Goal: Transaction & Acquisition: Purchase product/service

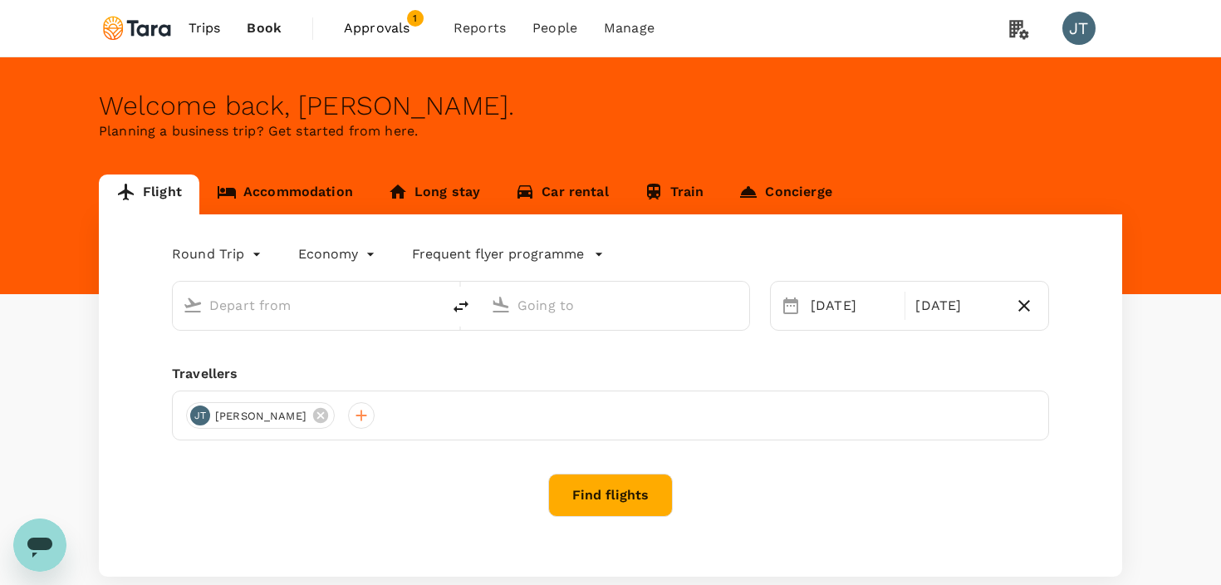
click at [202, 27] on span "Trips" at bounding box center [205, 28] width 32 height 20
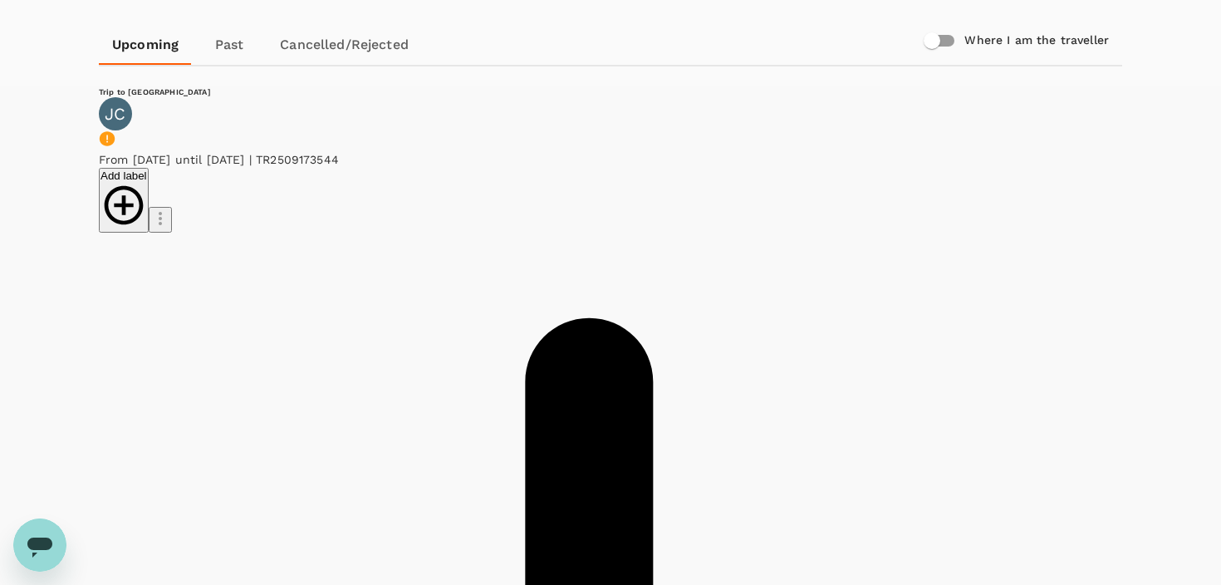
scroll to position [166, 0]
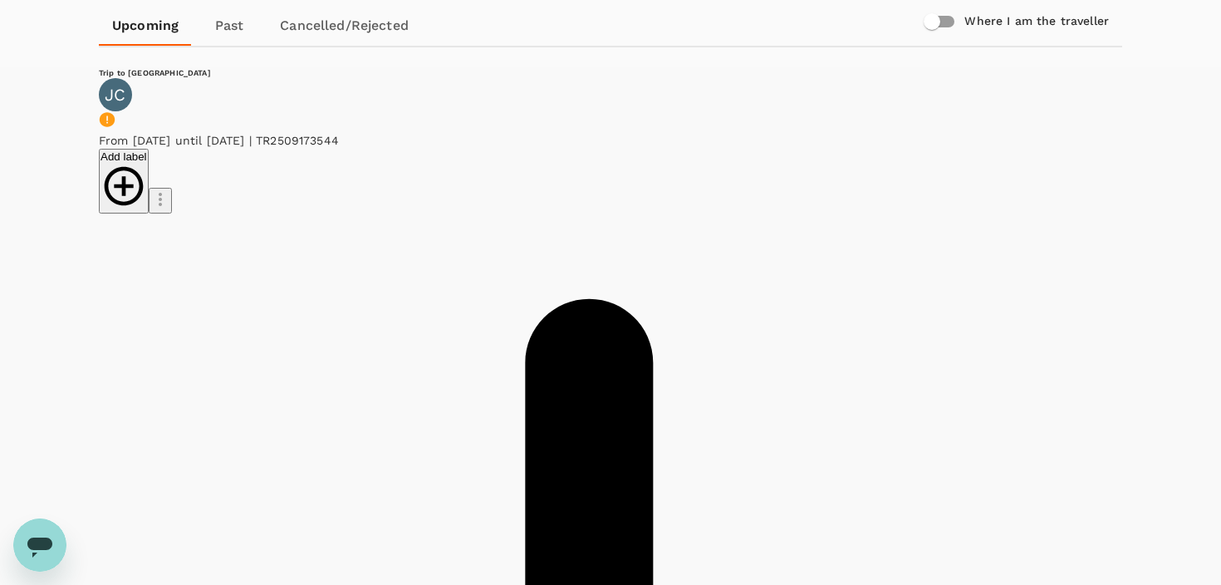
click at [961, 109] on li "Change travel dates" at bounding box center [990, 94] width 186 height 30
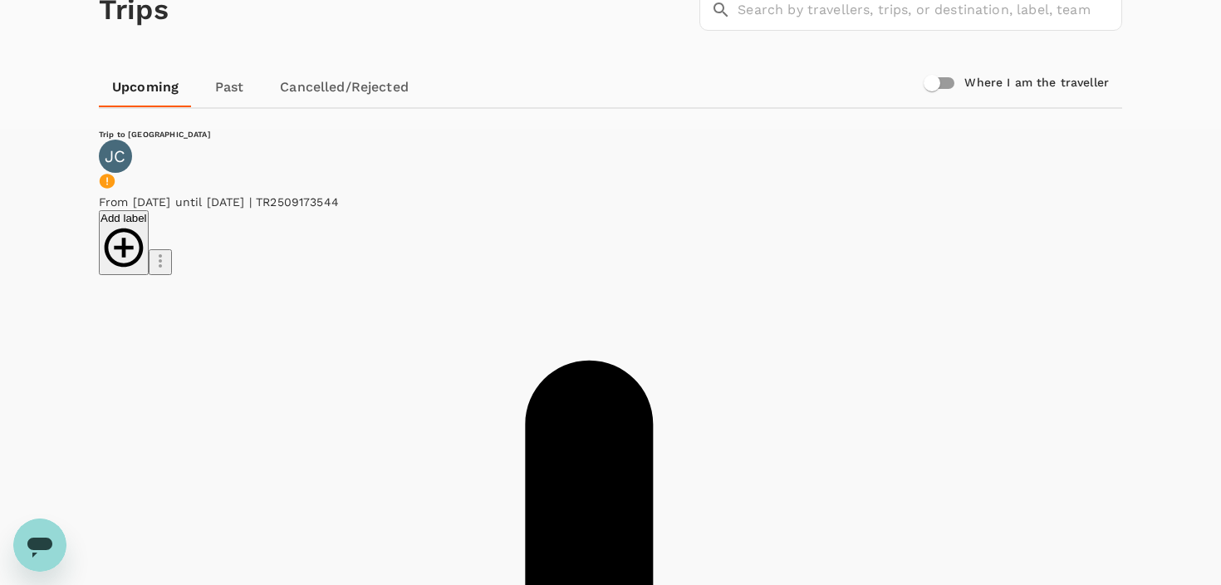
scroll to position [0, 0]
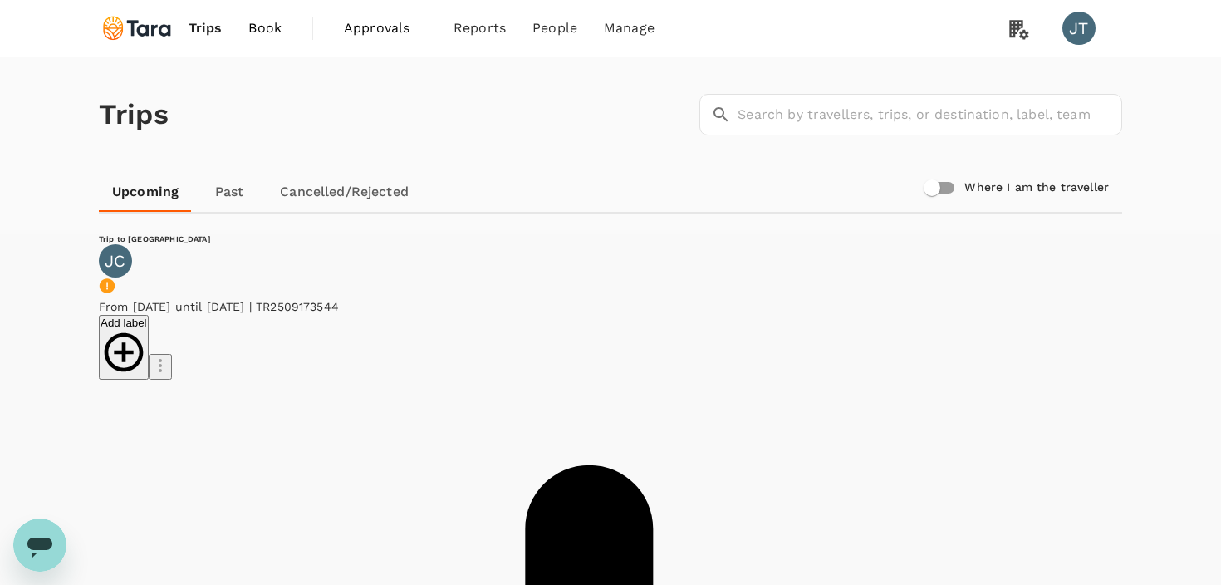
click at [55, 537] on div "Open messaging window" at bounding box center [40, 545] width 50 height 50
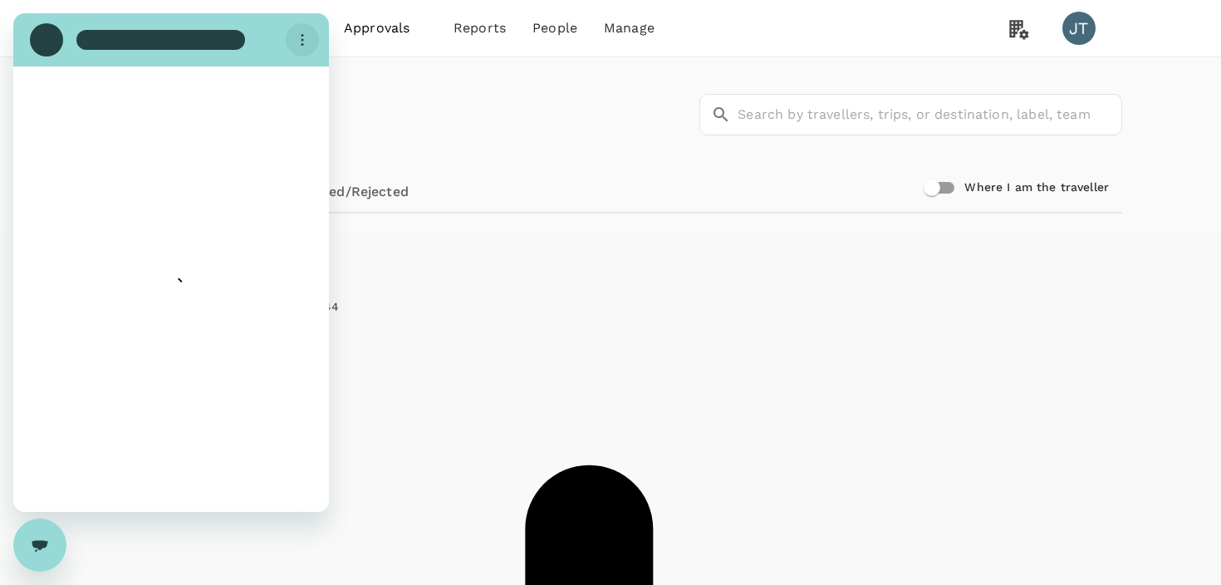
click at [304, 49] on button "Options menu" at bounding box center [302, 39] width 33 height 33
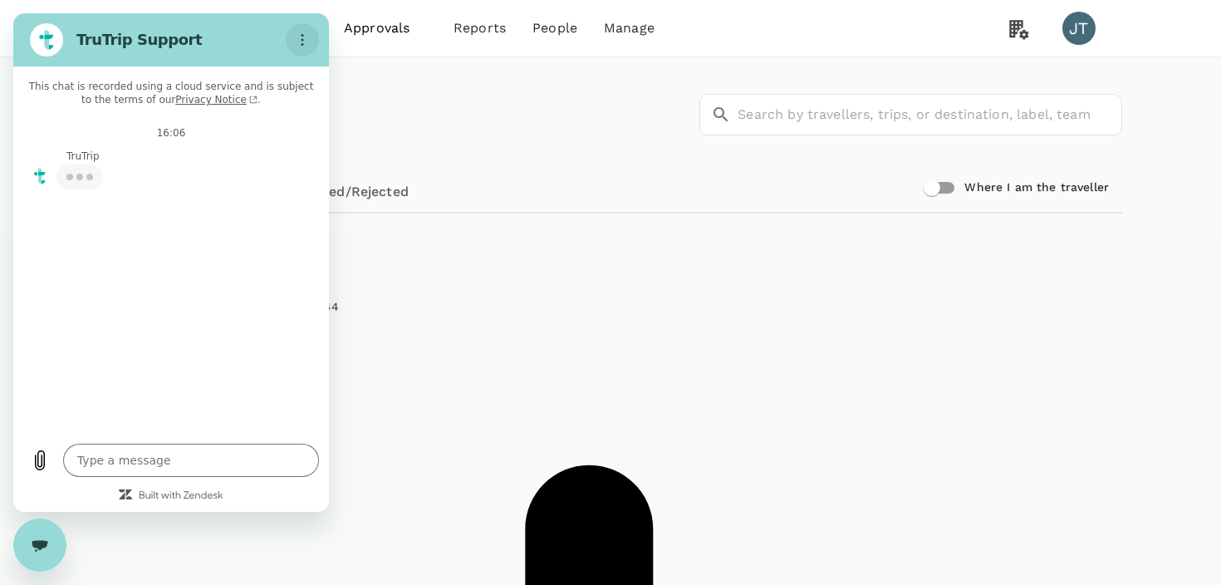
click at [307, 40] on icon "Options menu" at bounding box center [302, 39] width 13 height 13
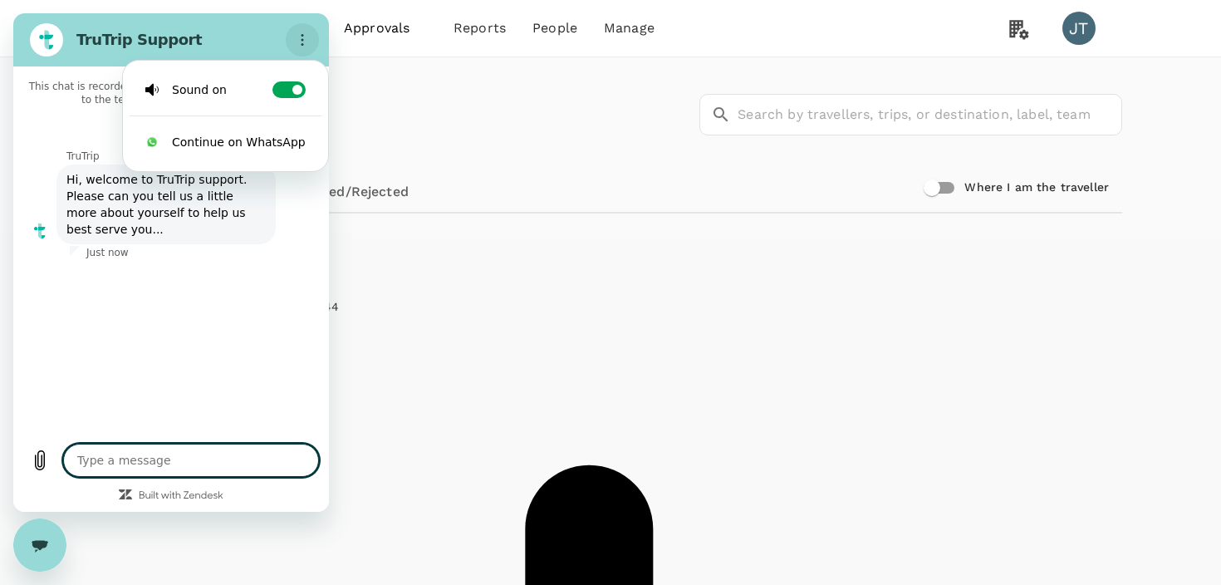
click at [307, 40] on icon "Options menu" at bounding box center [302, 39] width 13 height 13
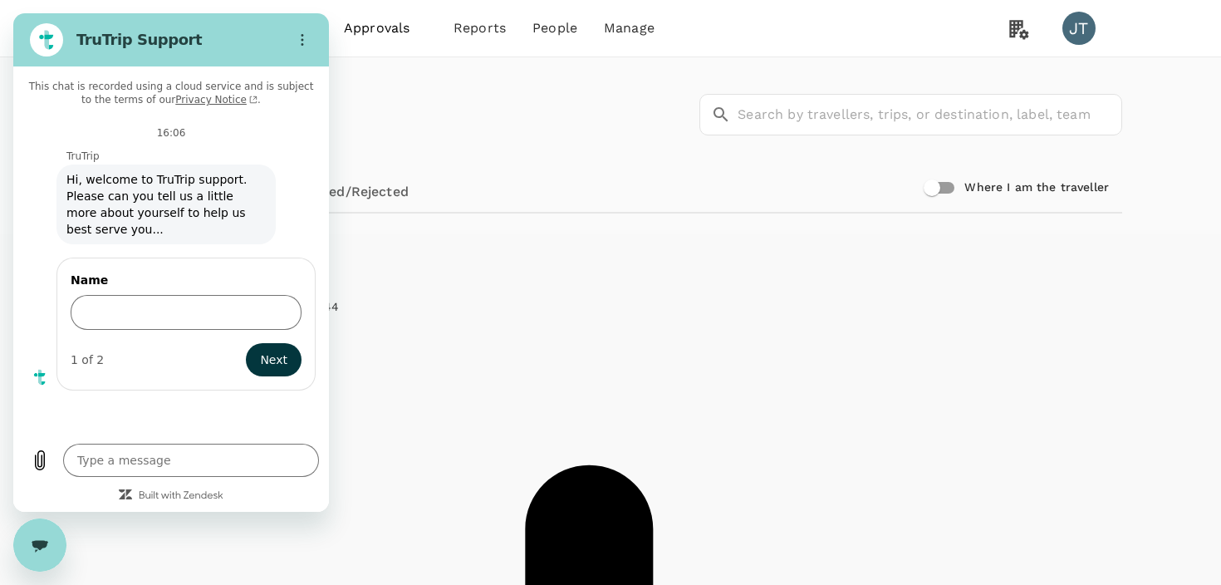
click at [47, 537] on div "Close messaging window" at bounding box center [40, 545] width 50 height 50
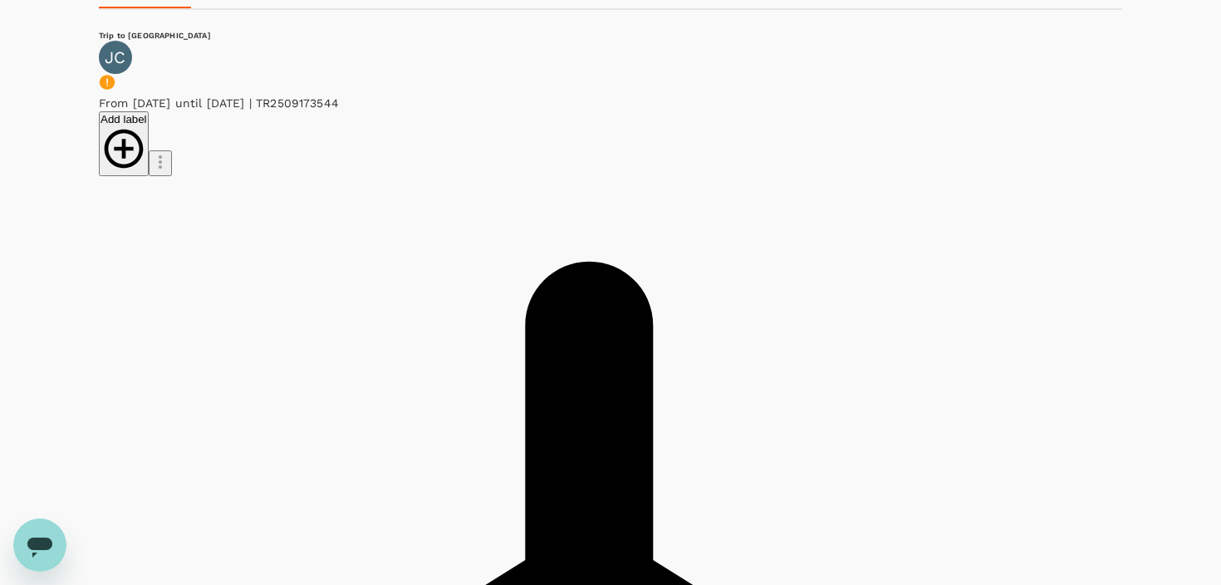
scroll to position [204, 0]
drag, startPoint x: 694, startPoint y: 345, endPoint x: 315, endPoint y: 340, distance: 378.9
copy div "This flight is non-refundable This flight is non-changeable"
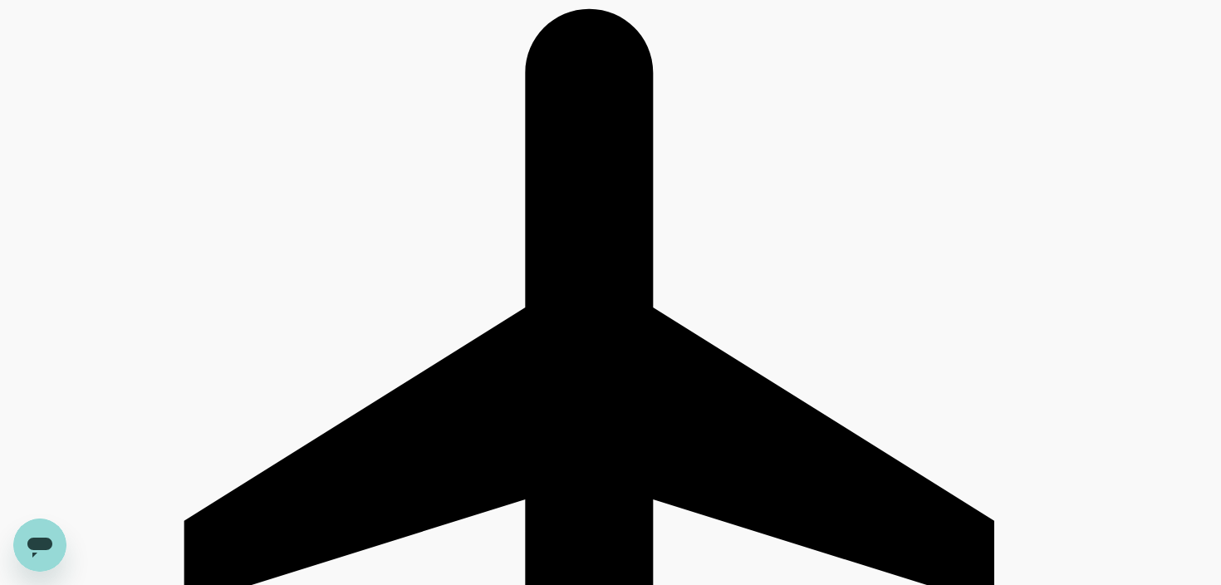
scroll to position [473, 0]
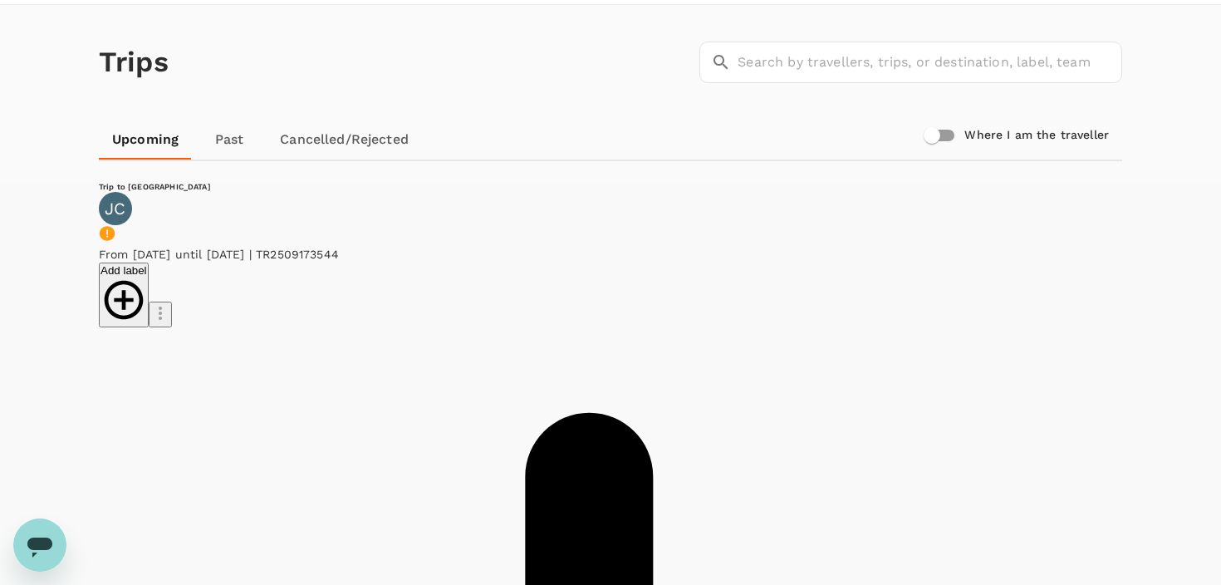
scroll to position [58, 0]
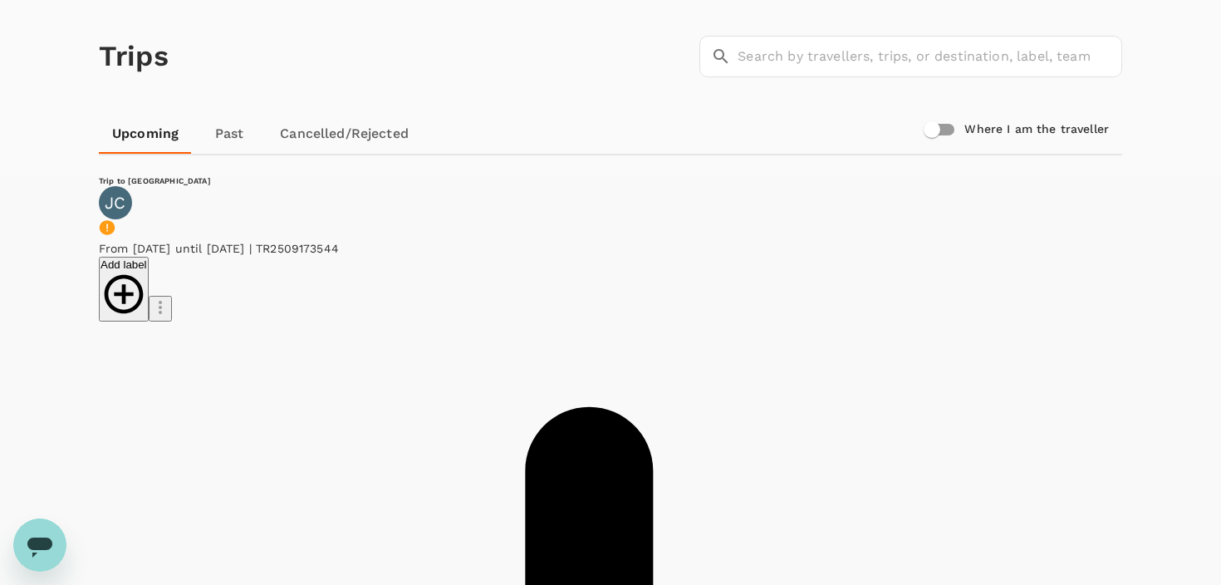
drag, startPoint x: 446, startPoint y: 284, endPoint x: 472, endPoint y: 287, distance: 25.9
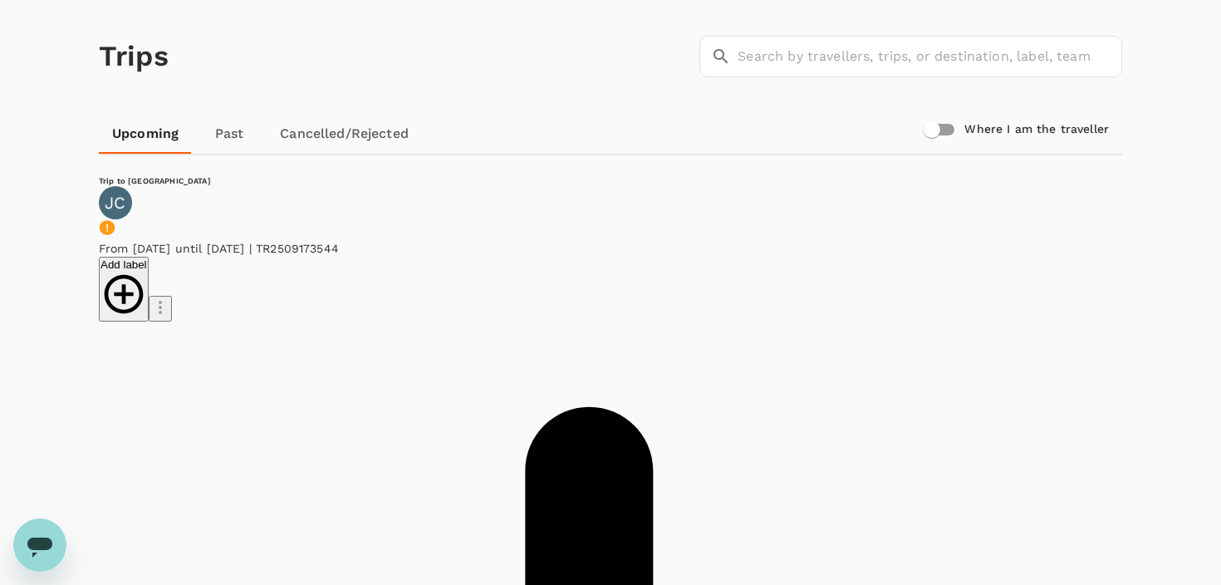
drag, startPoint x: 488, startPoint y: 284, endPoint x: 512, endPoint y: 286, distance: 24.2
type textarea "x"
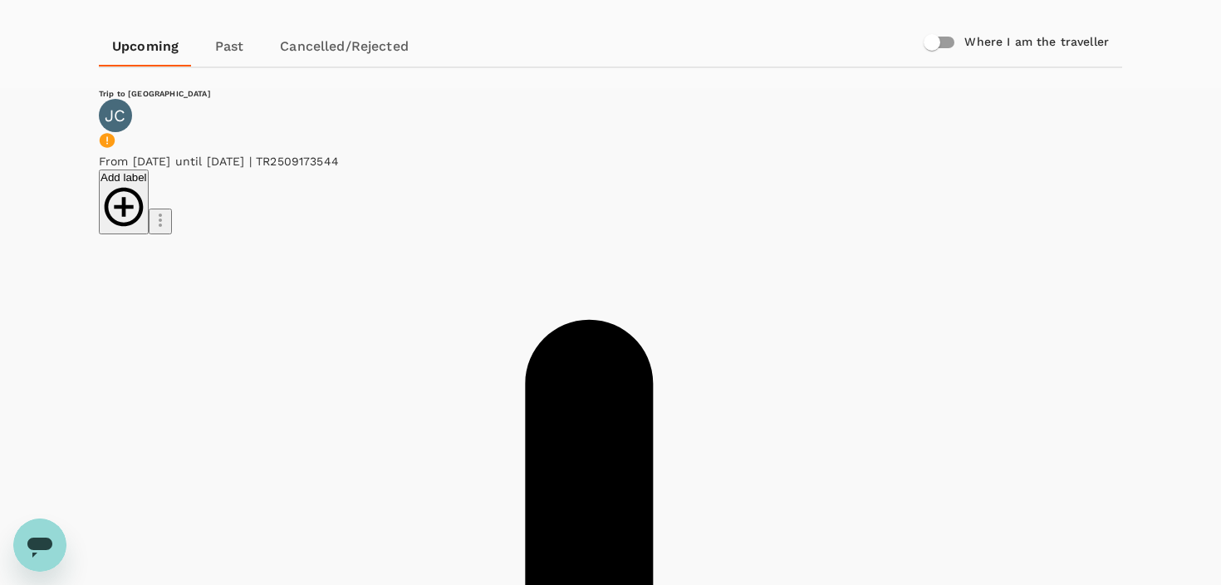
scroll to position [0, 0]
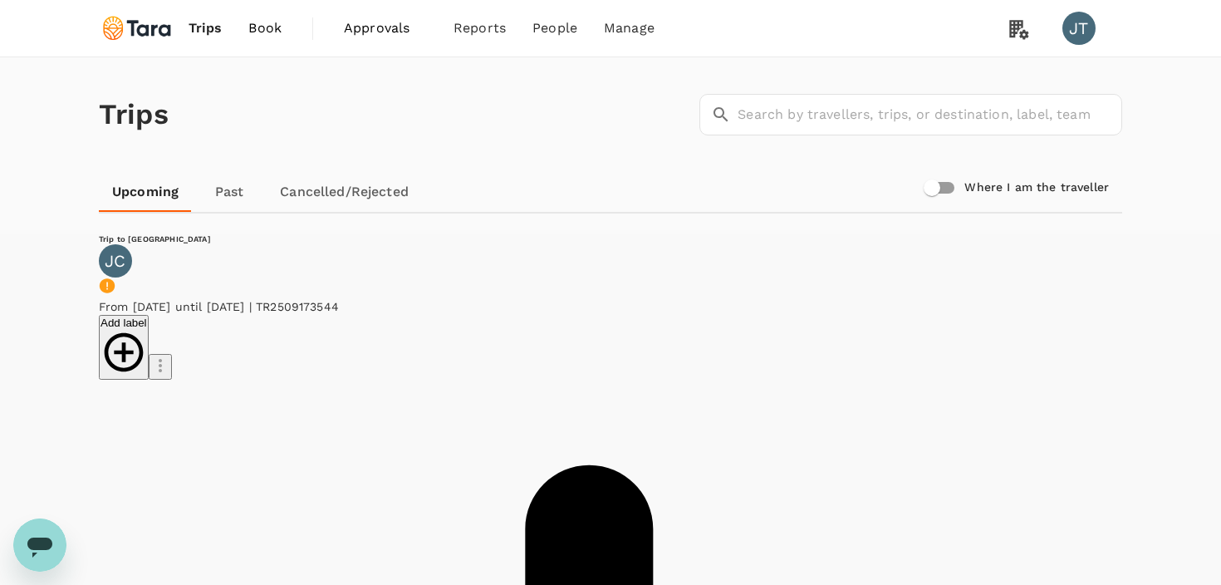
click at [271, 31] on span "Book" at bounding box center [264, 28] width 33 height 20
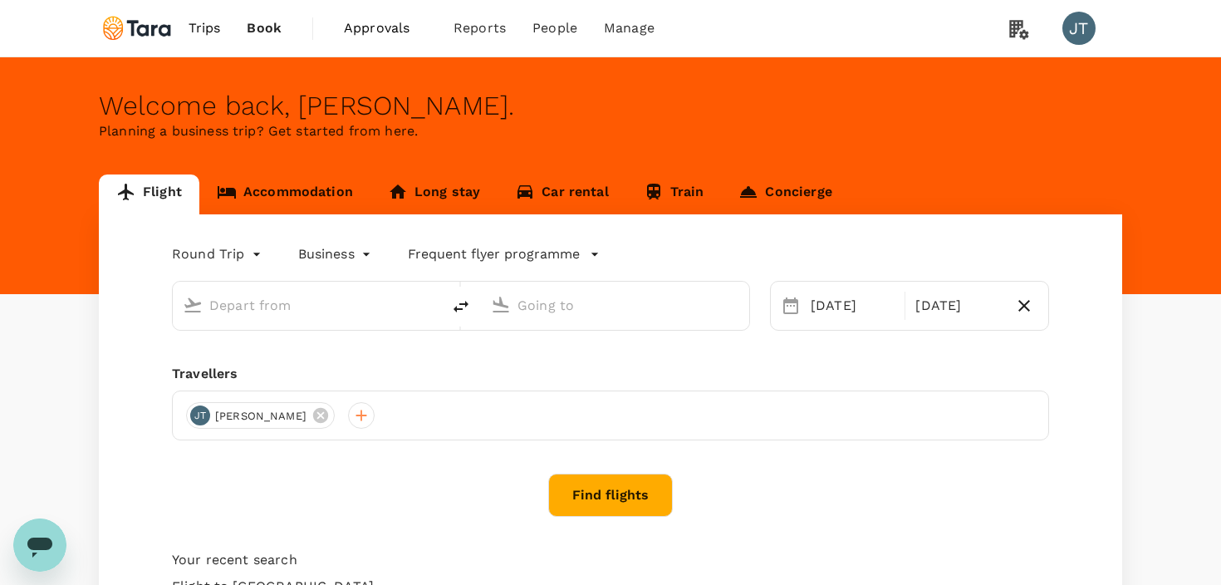
type input "Singapore Changi (SIN)"
type input "London Heathrow (LHR)"
type input "Singapore Changi (SIN)"
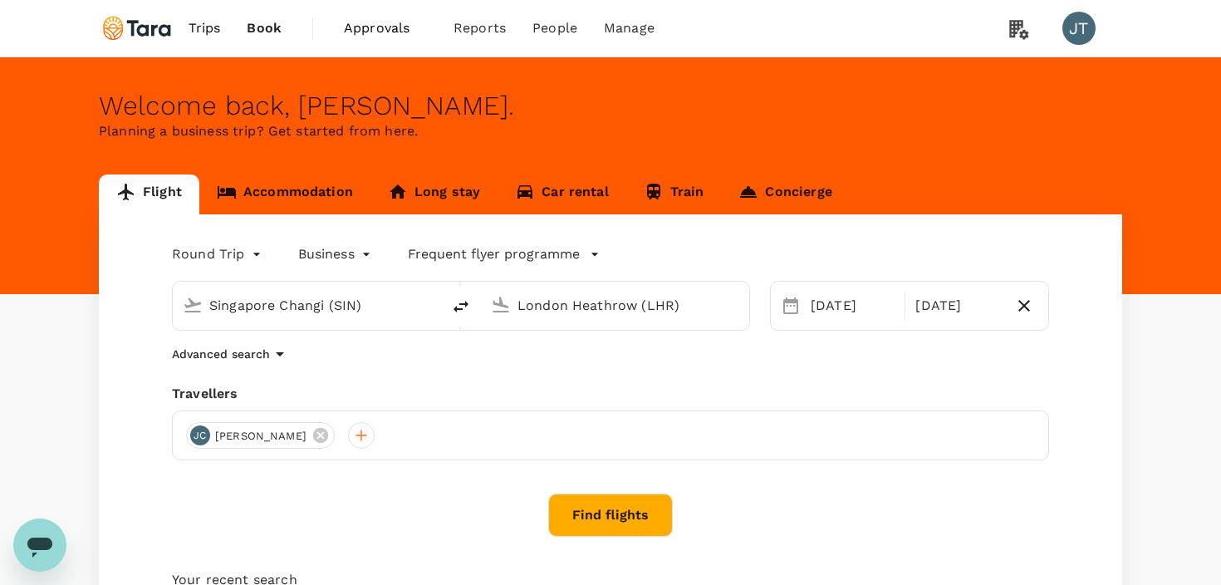
click at [636, 310] on input "London Heathrow (LHR)" at bounding box center [616, 305] width 197 height 26
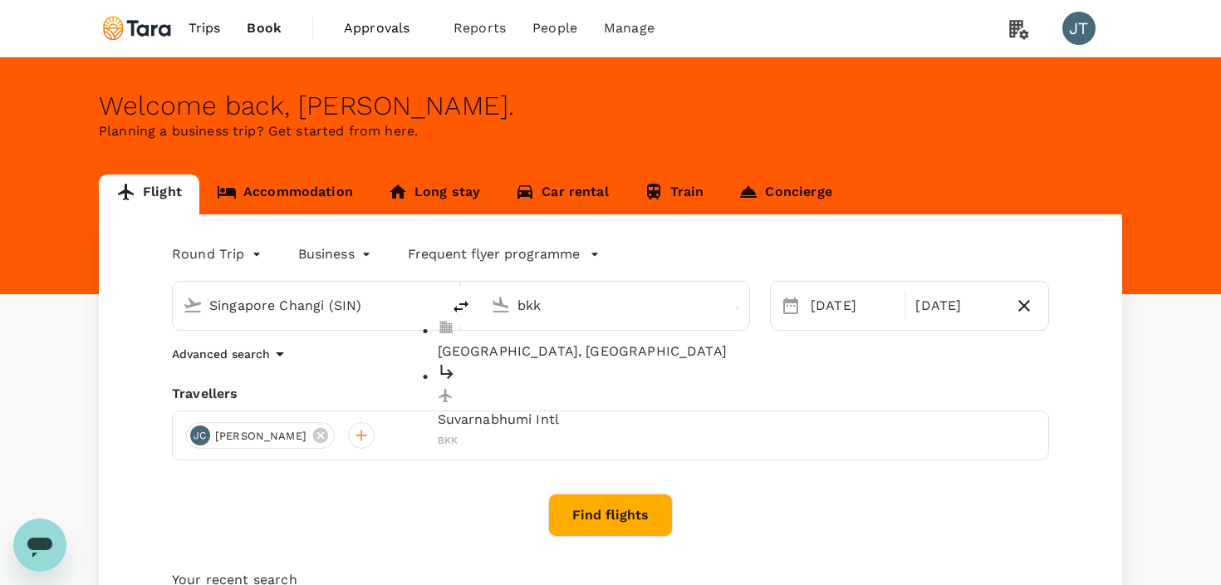
click at [643, 410] on p "Suvarnabhumi Intl" at bounding box center [629, 420] width 382 height 20
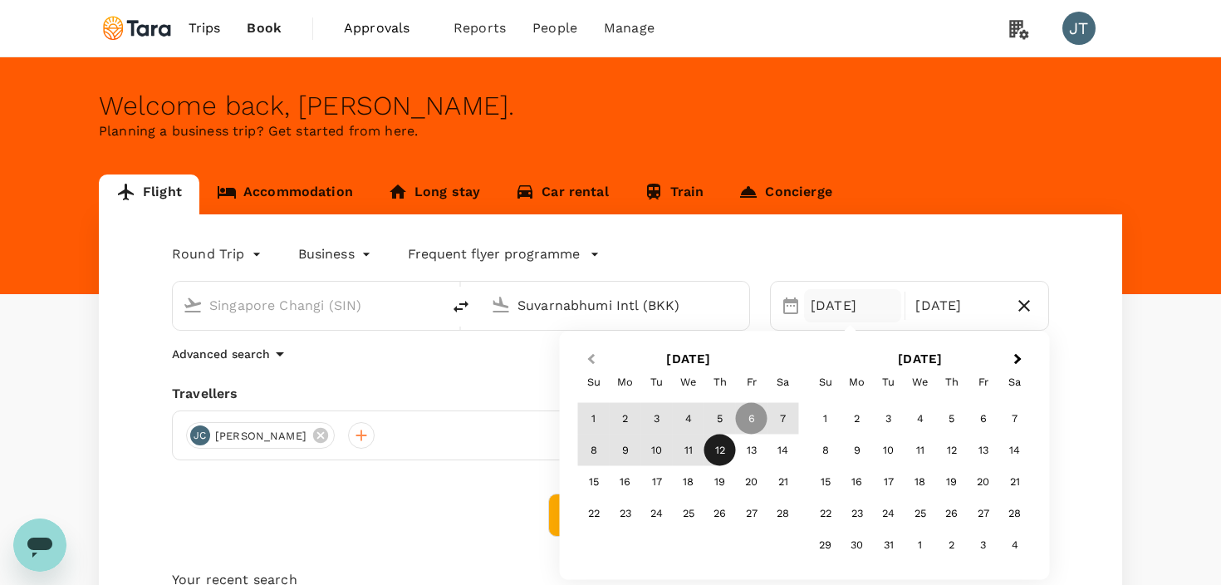
type input "Suvarnabhumi Intl (BKK)"
click at [596, 353] on button "Previous Month" at bounding box center [590, 360] width 27 height 27
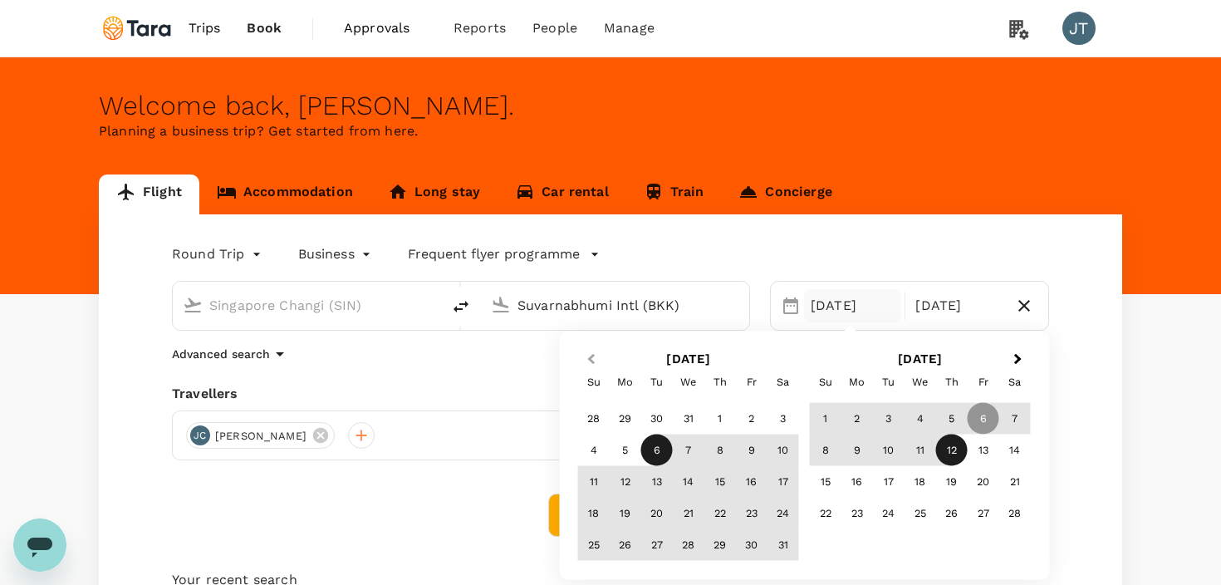
click at [596, 353] on button "Previous Month" at bounding box center [590, 360] width 27 height 27
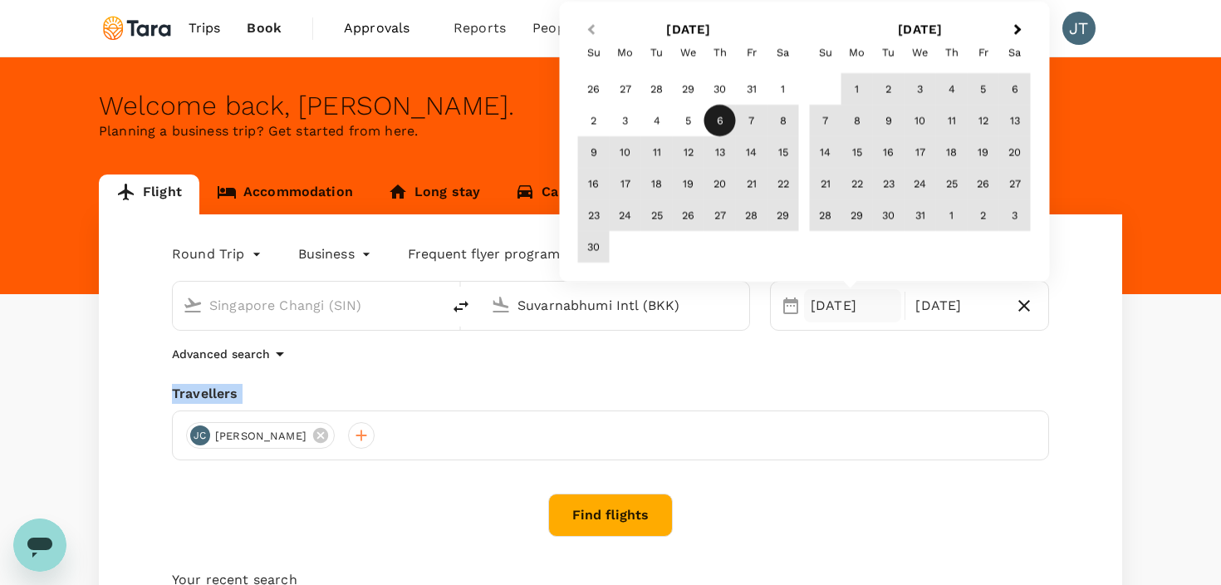
click at [596, 353] on div "Advanced search" at bounding box center [610, 354] width 877 height 20
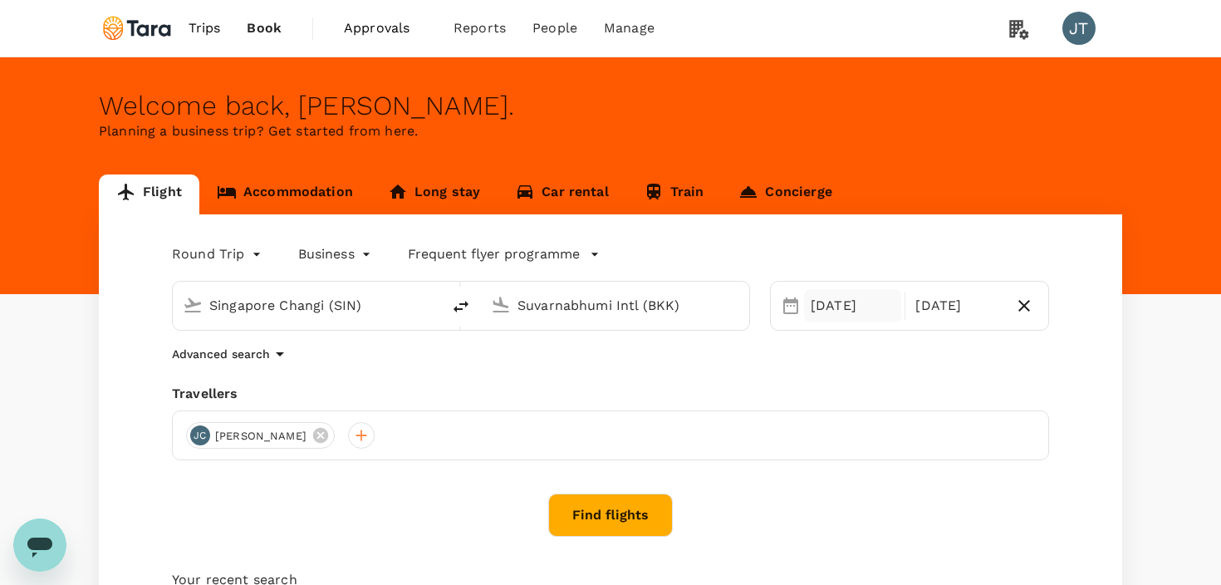
click at [844, 315] on div "[DATE]" at bounding box center [852, 305] width 97 height 33
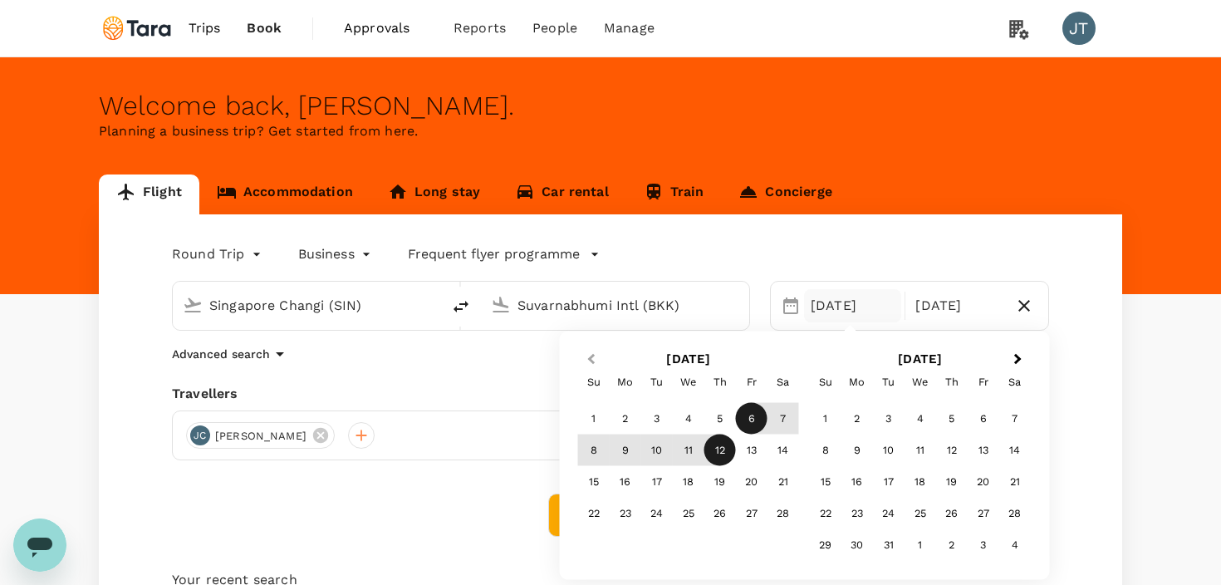
click at [592, 357] on span "Previous Month" at bounding box center [592, 359] width 0 height 19
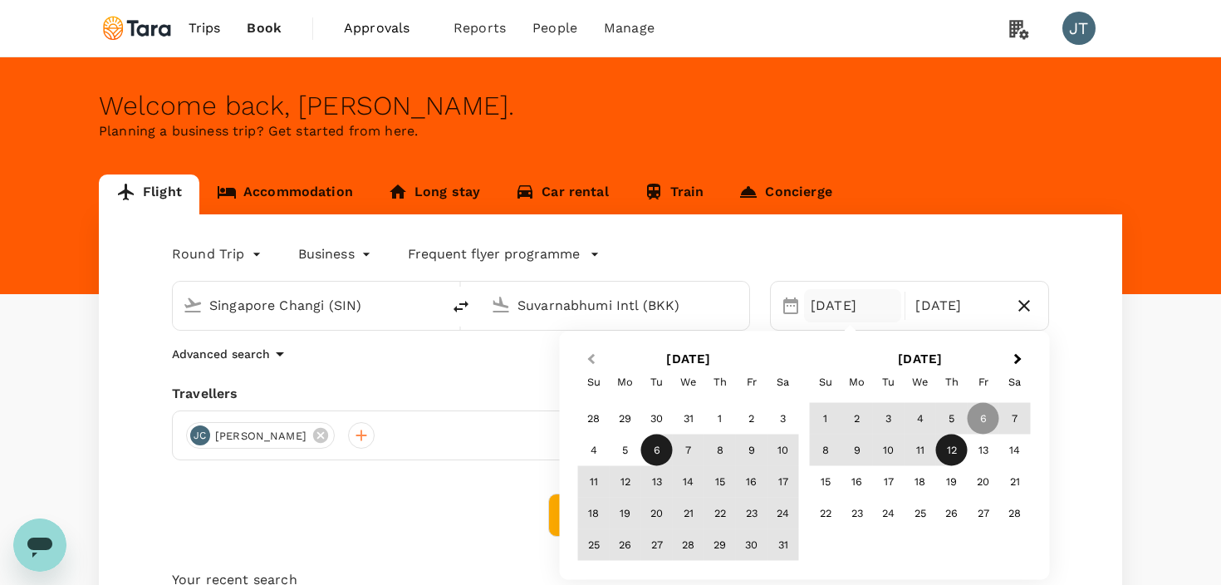
click at [592, 357] on span "Previous Month" at bounding box center [592, 359] width 0 height 19
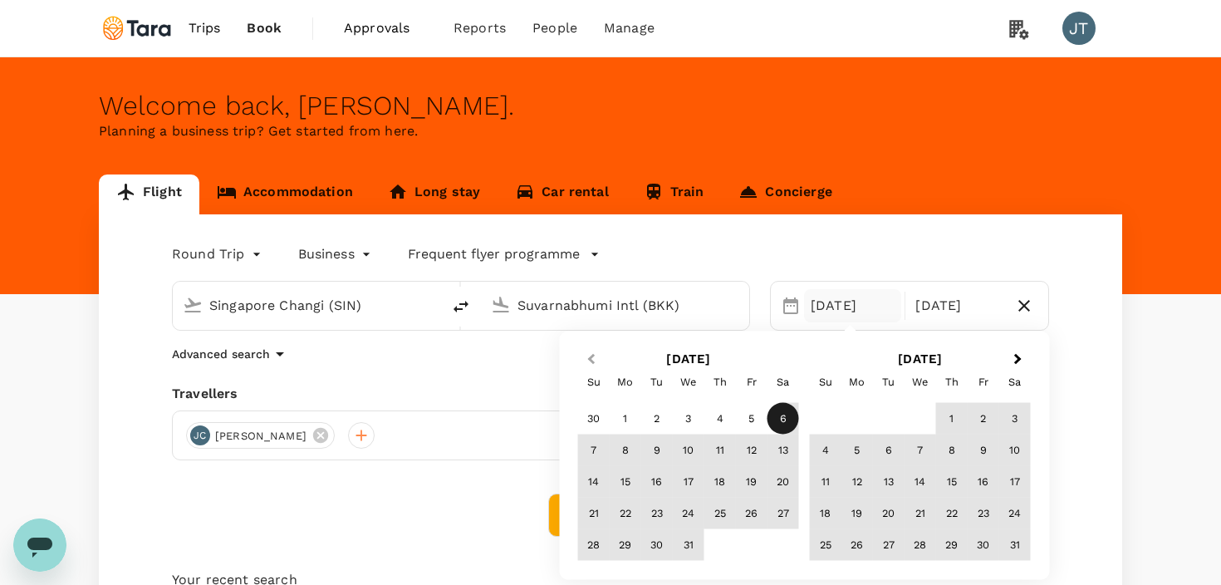
click at [592, 357] on span "Previous Month" at bounding box center [592, 359] width 0 height 19
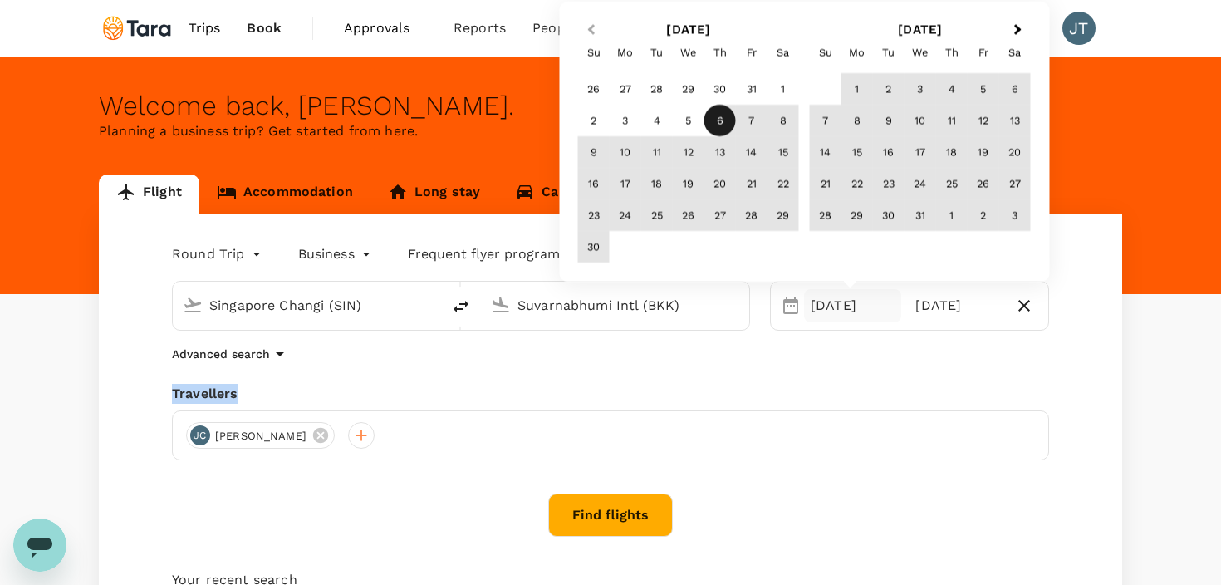
click at [595, 357] on div "Advanced search" at bounding box center [610, 354] width 877 height 20
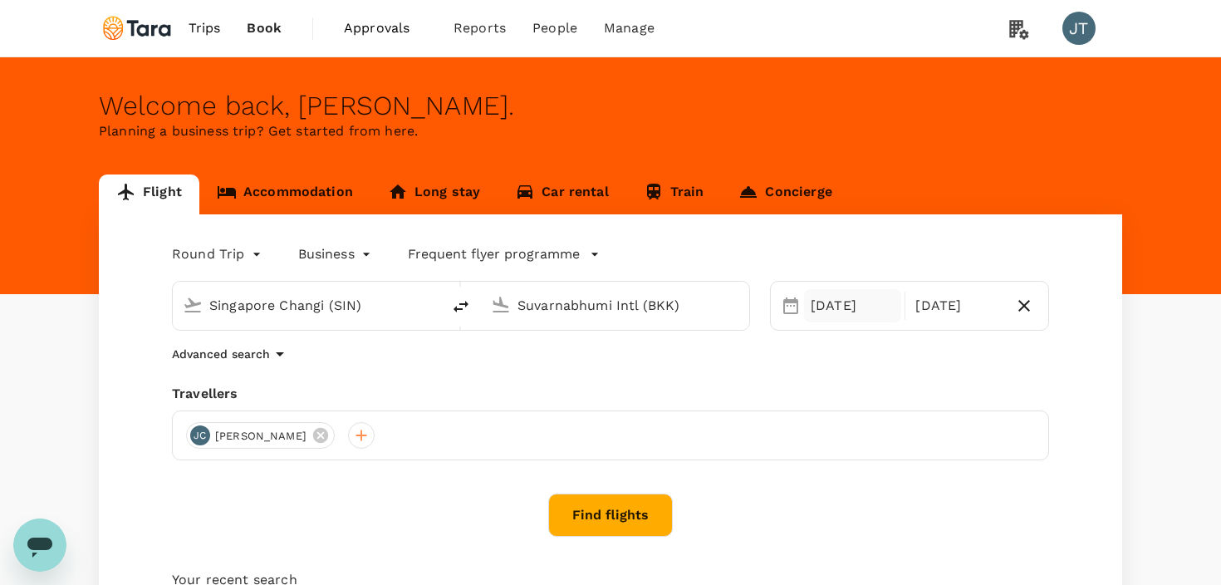
click at [833, 312] on div "[DATE]" at bounding box center [852, 305] width 97 height 33
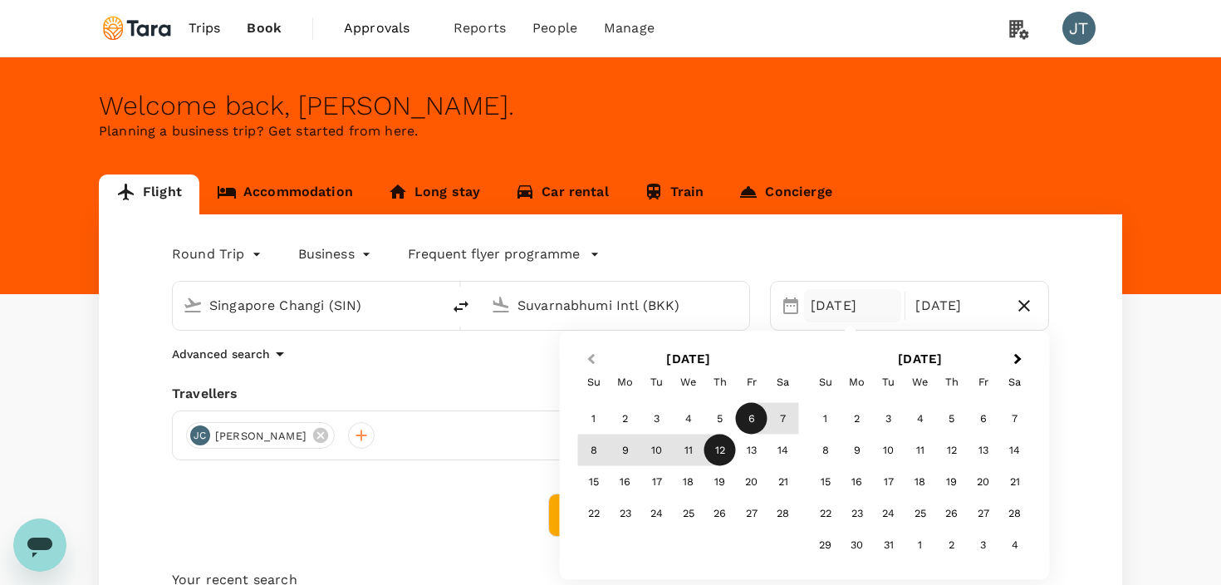
click at [588, 351] on button "Previous Month" at bounding box center [590, 360] width 27 height 27
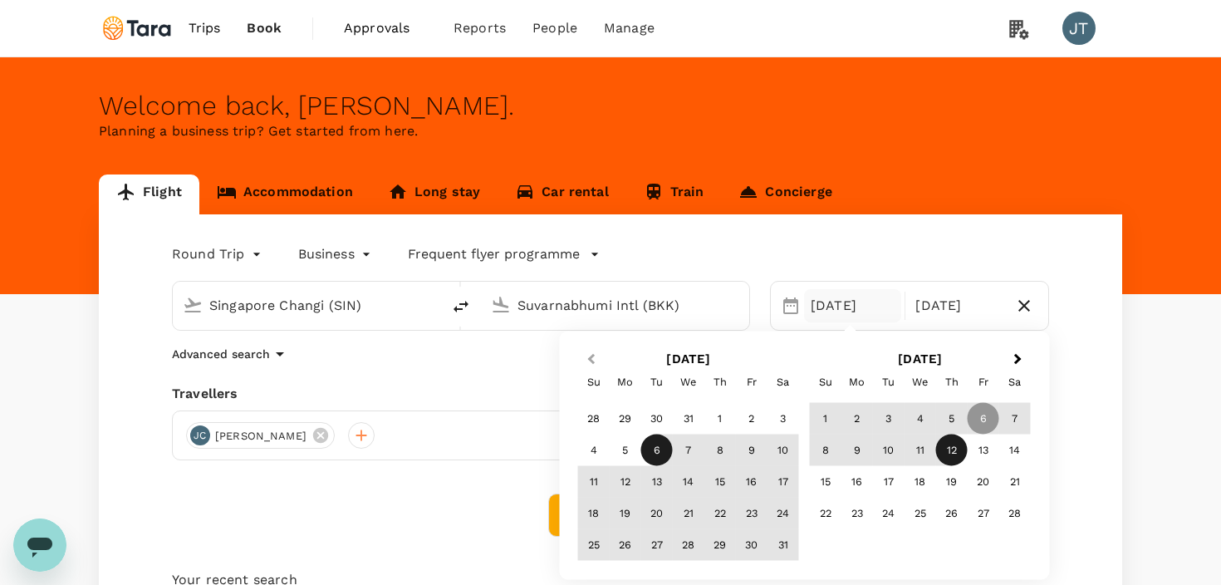
click at [588, 351] on button "Previous Month" at bounding box center [590, 360] width 27 height 27
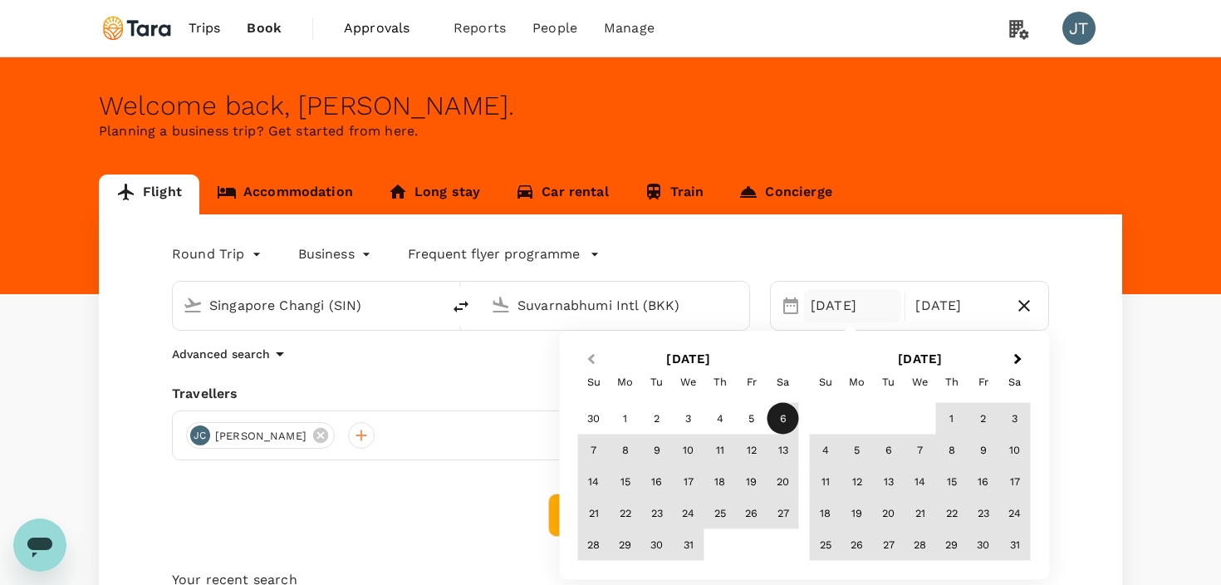
click at [588, 351] on button "Previous Month" at bounding box center [590, 360] width 27 height 27
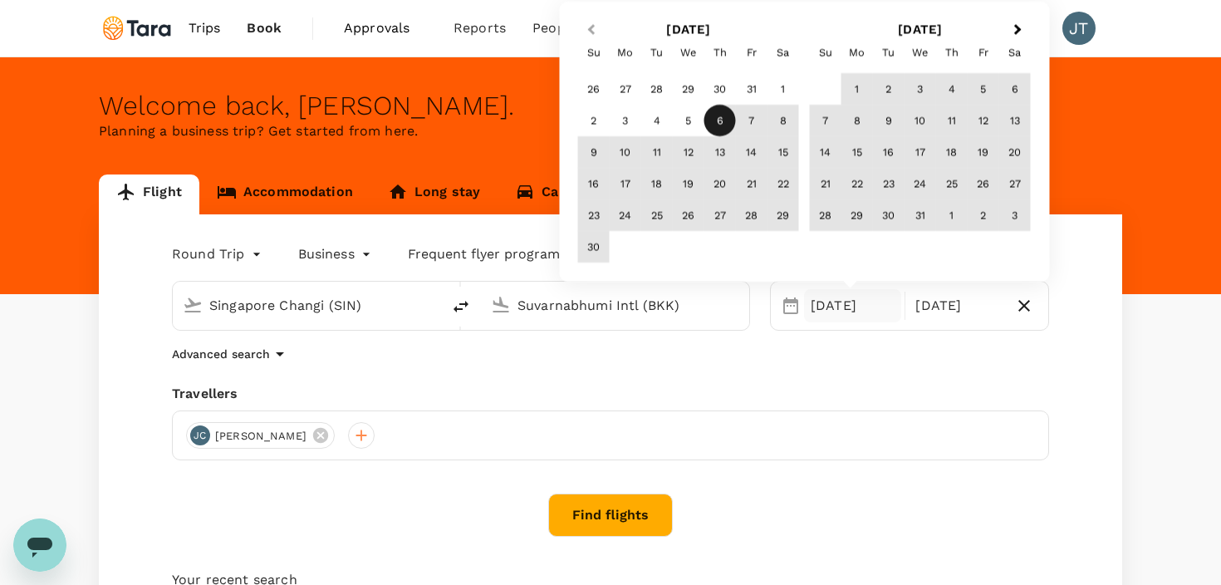
click at [592, 27] on span "Previous Month" at bounding box center [592, 30] width 0 height 19
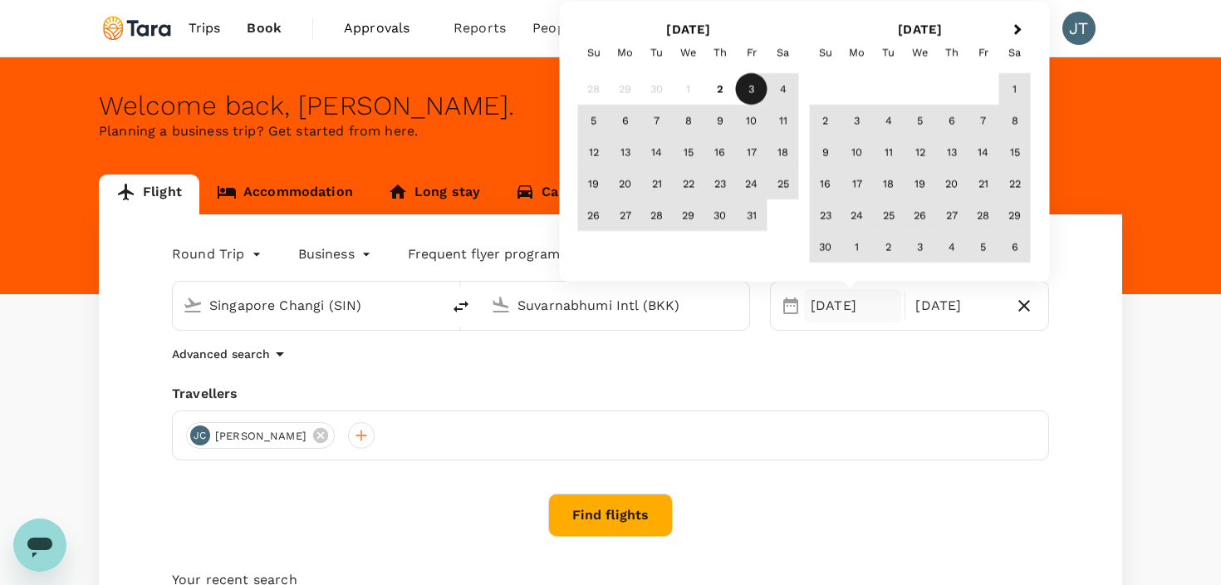
click at [756, 88] on div "3" at bounding box center [752, 89] width 32 height 32
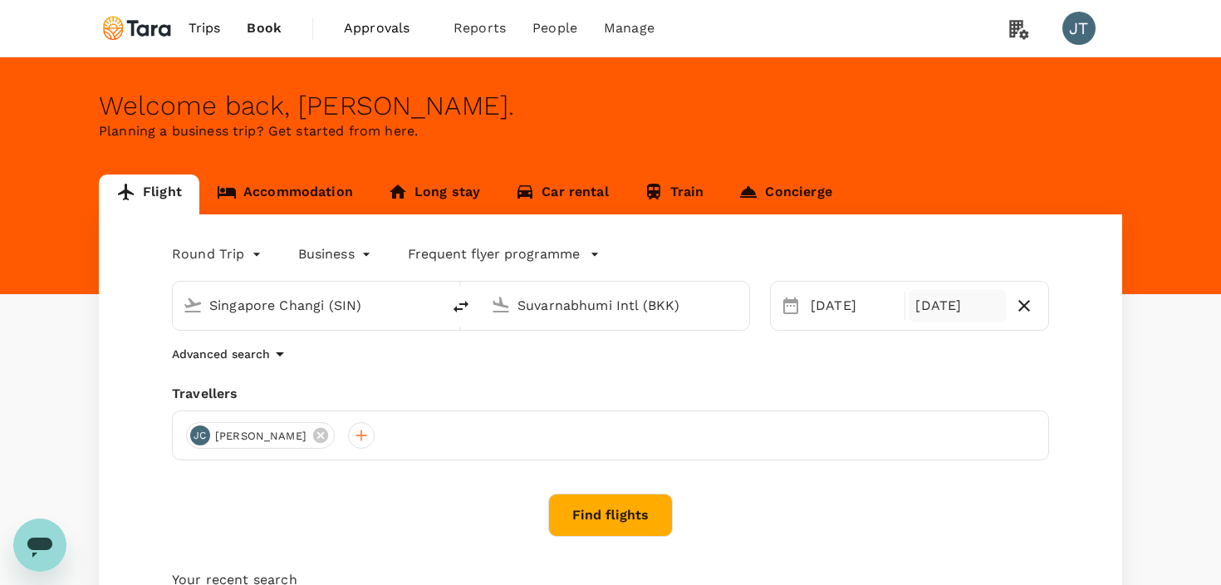
click at [944, 307] on div "[DATE]" at bounding box center [957, 305] width 97 height 33
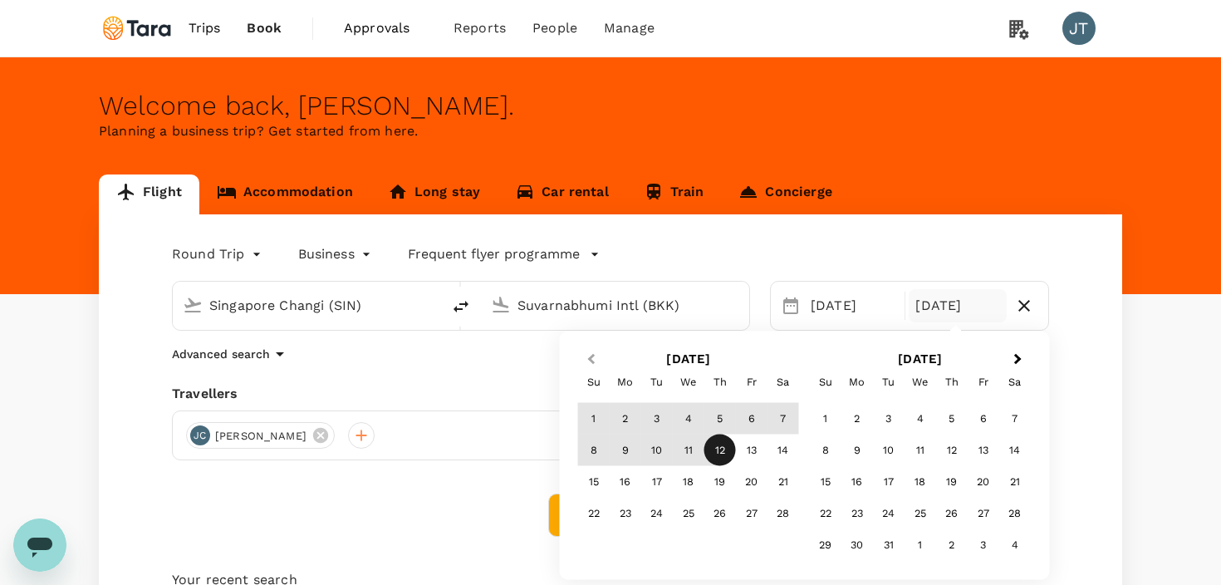
click at [589, 352] on button "Previous Month" at bounding box center [590, 360] width 27 height 27
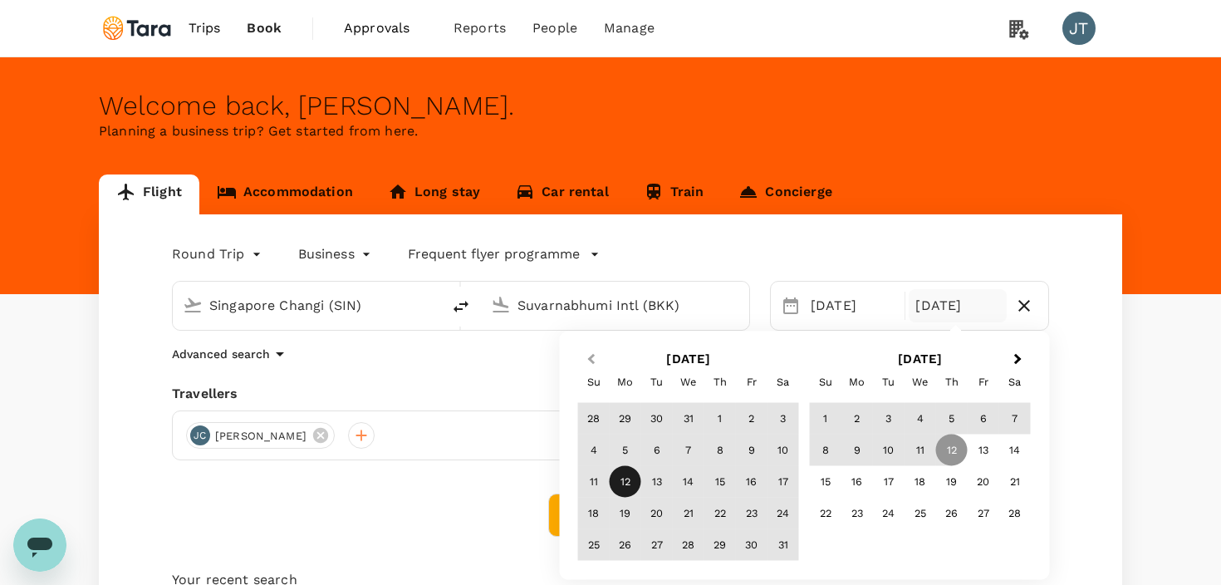
click at [590, 353] on button "Previous Month" at bounding box center [590, 360] width 27 height 27
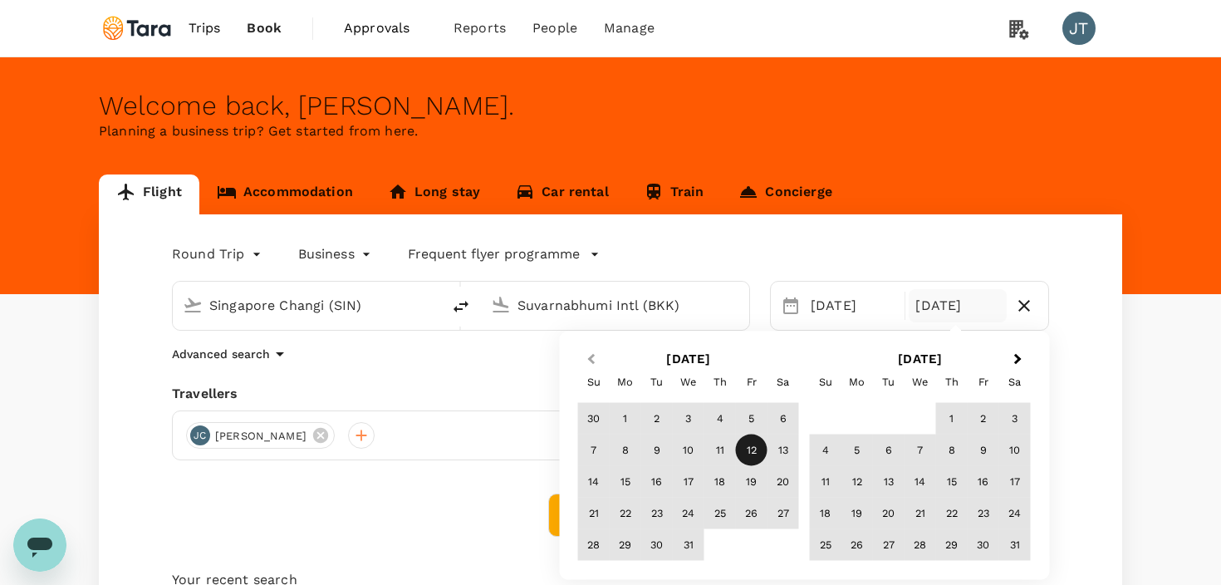
click at [590, 353] on button "Previous Month" at bounding box center [590, 360] width 27 height 27
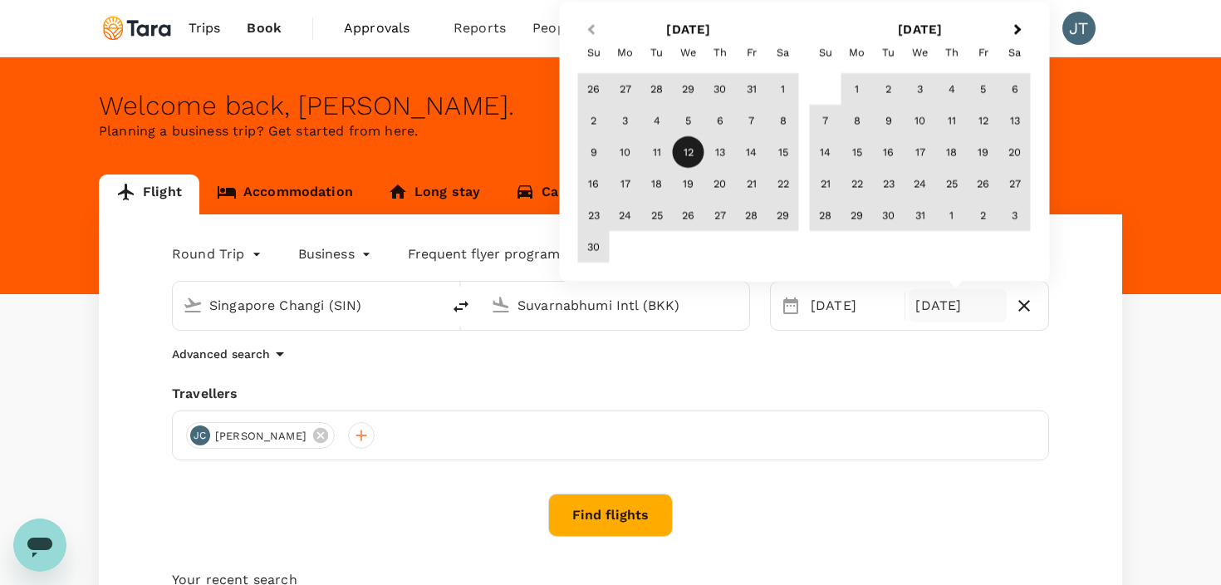
click at [597, 32] on button "Previous Month" at bounding box center [590, 30] width 27 height 27
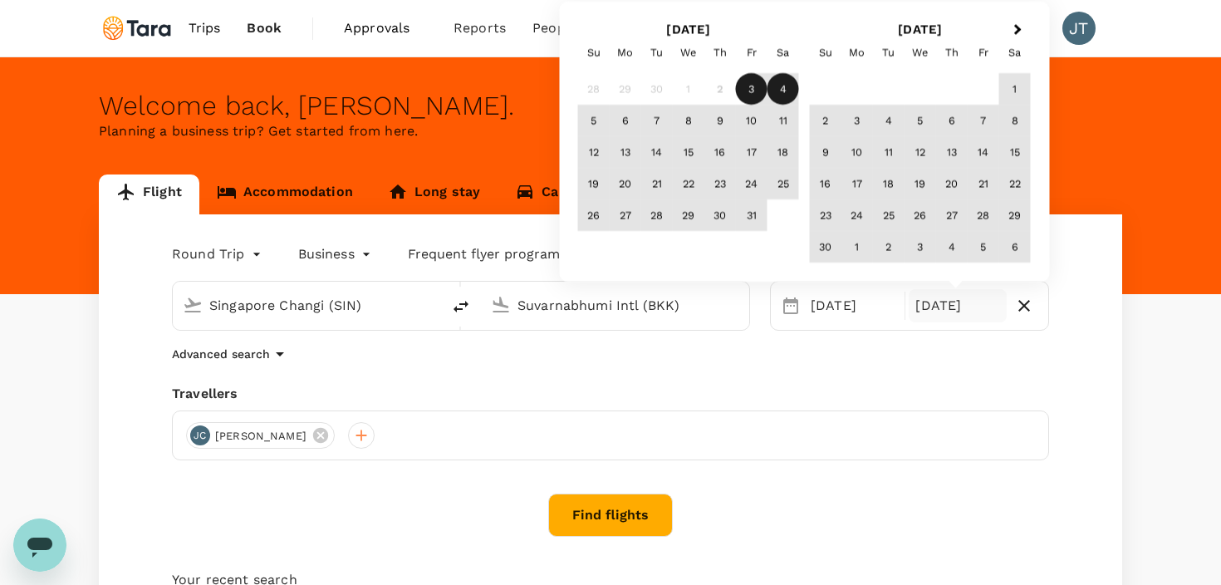
click at [792, 84] on div "4" at bounding box center [784, 89] width 32 height 32
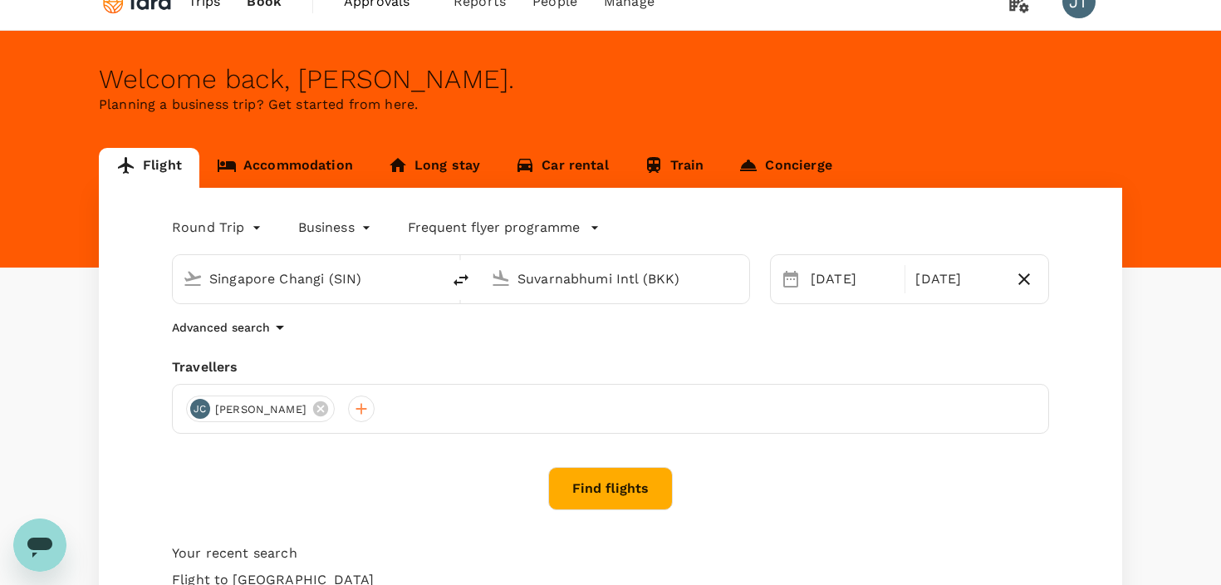
scroll to position [28, 0]
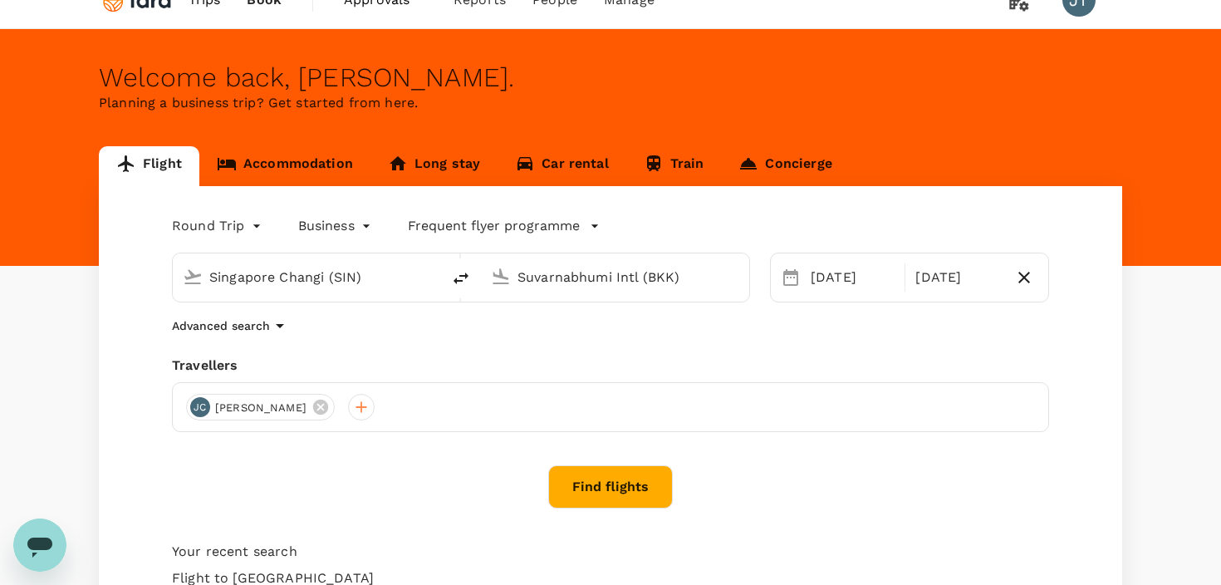
click at [587, 469] on button "Find flights" at bounding box center [610, 486] width 125 height 43
click at [599, 186] on input "All Travel ( [PERSON_NAME], You )" at bounding box center [610, 264] width 1221 height 585
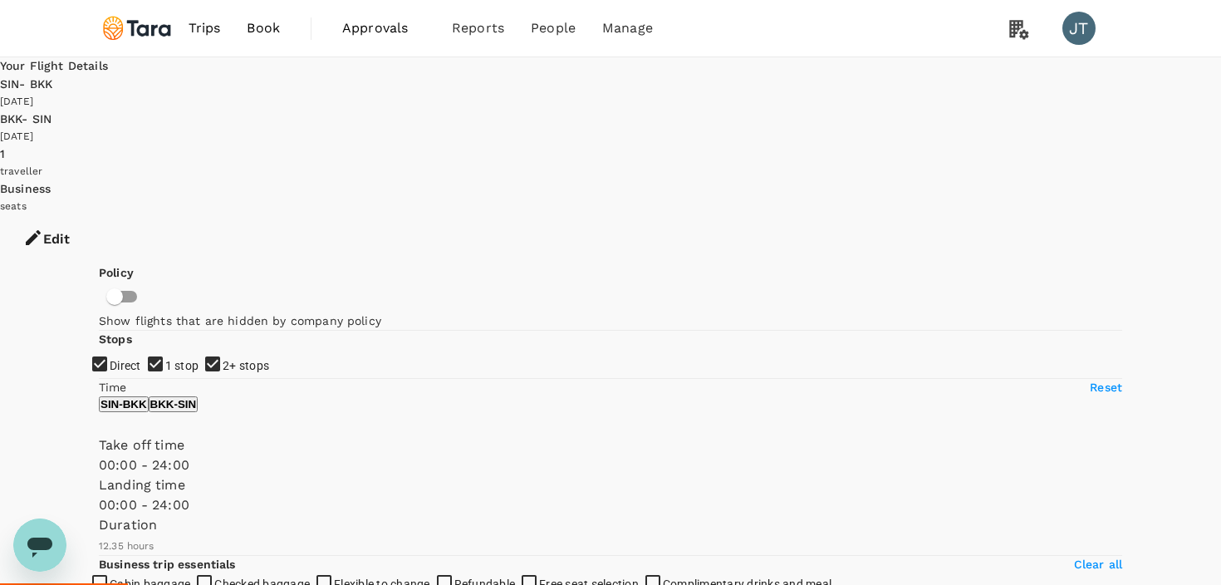
click at [118, 299] on input "1 stop" at bounding box center [610, 292] width 1221 height 585
checkbox input "false"
click at [102, 332] on input "2+ stops" at bounding box center [610, 292] width 1221 height 585
checkbox input "false"
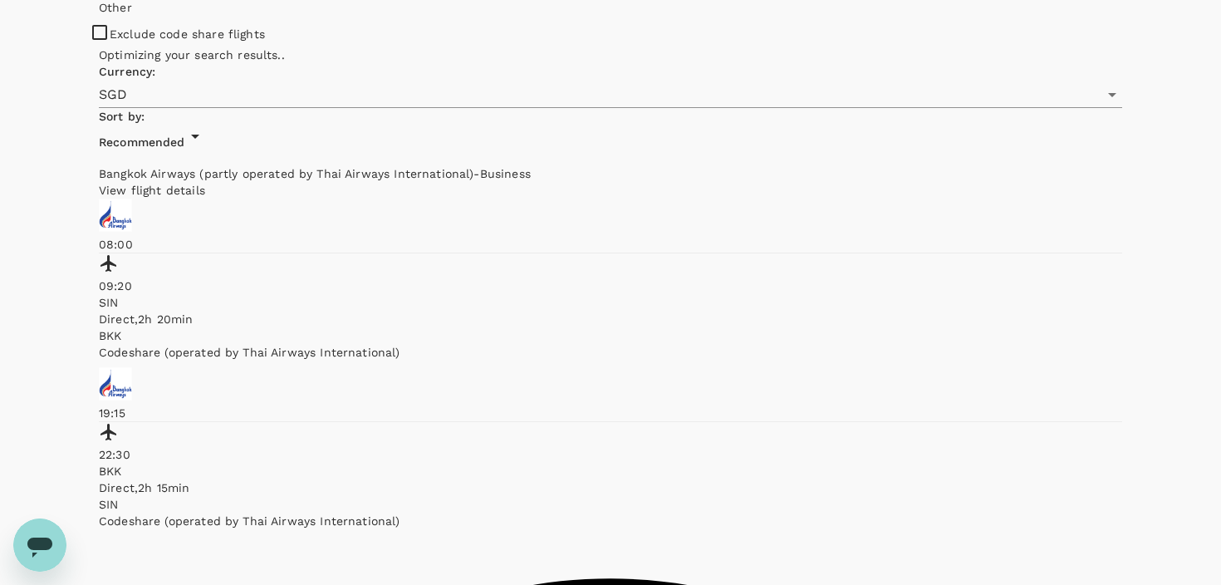
scroll to position [719, 0]
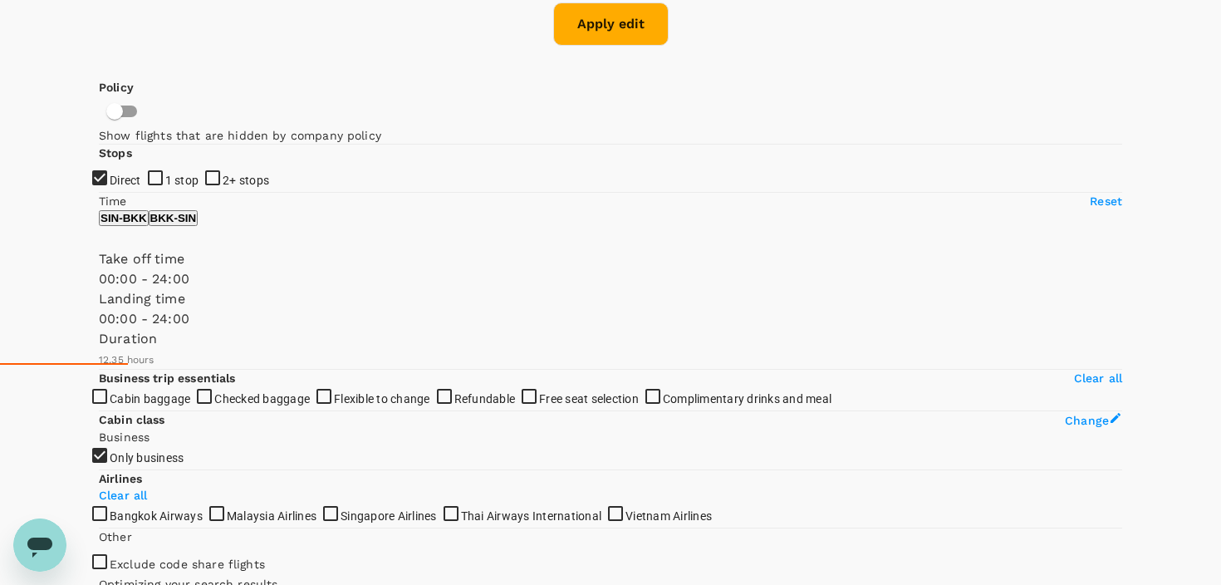
type input "Singapore Changi (SIN)"
type input "Suvarnabhumi Intl (BKK)"
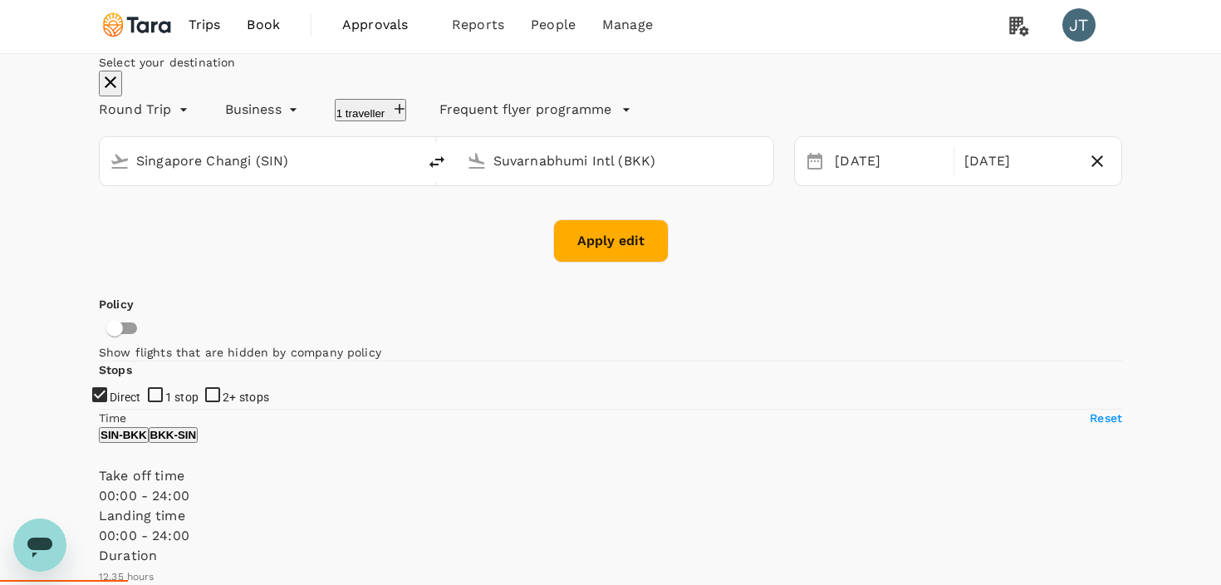
scroll to position [0, 0]
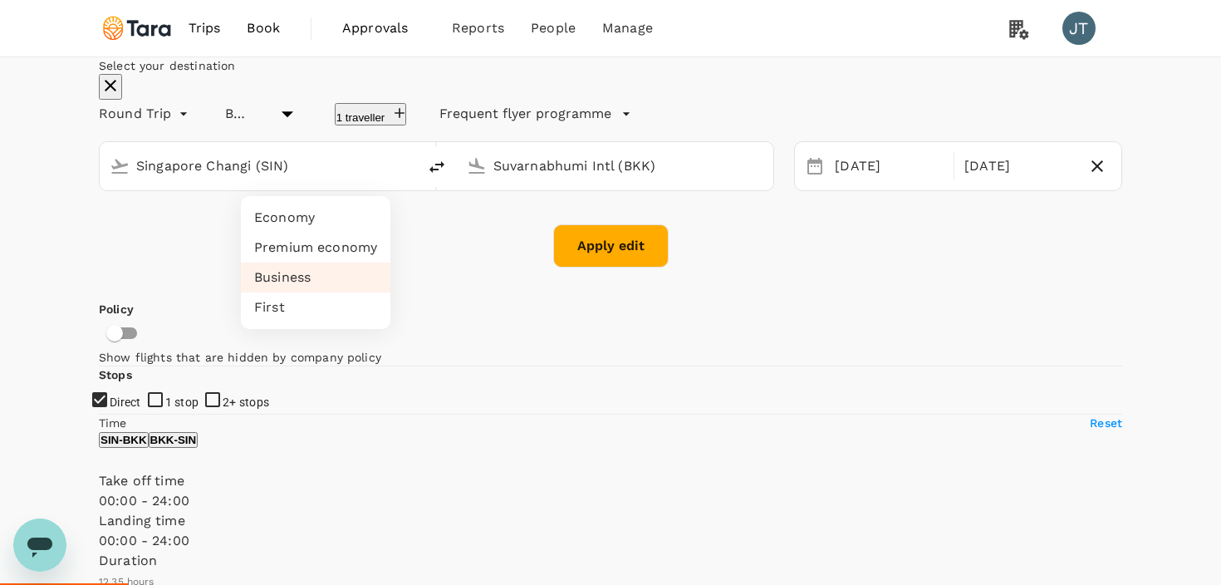
click at [313, 219] on li "Economy" at bounding box center [316, 218] width 150 height 30
type input "economy"
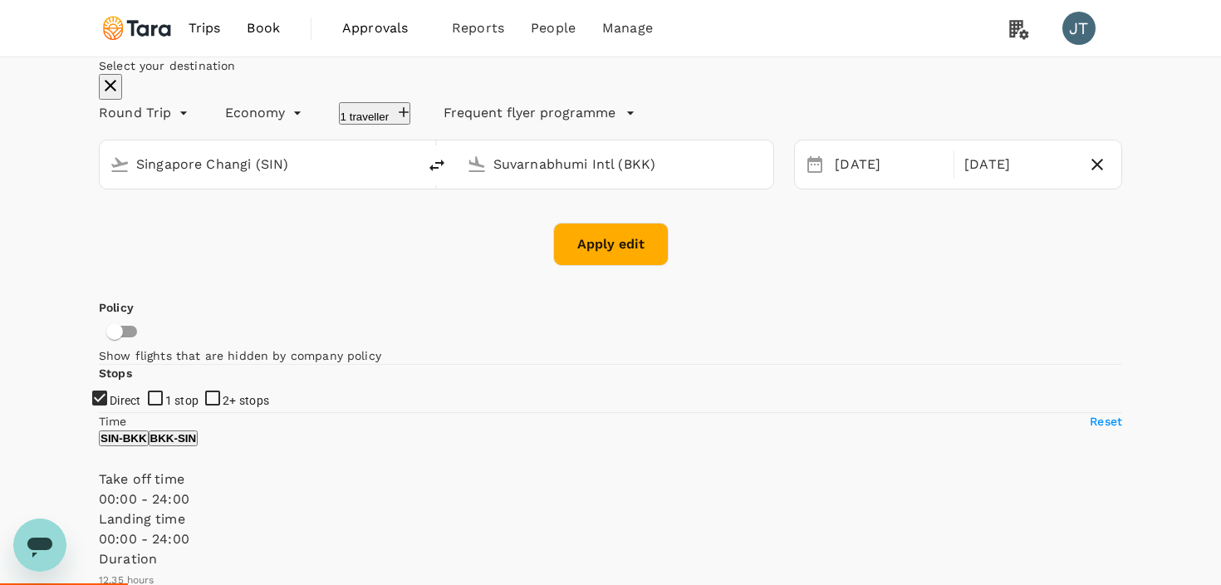
click at [584, 266] on button "Apply edit" at bounding box center [610, 244] width 115 height 43
click at [533, 184] on input "All Travel ( [PERSON_NAME], You )" at bounding box center [610, 292] width 1221 height 585
checkbox input "false"
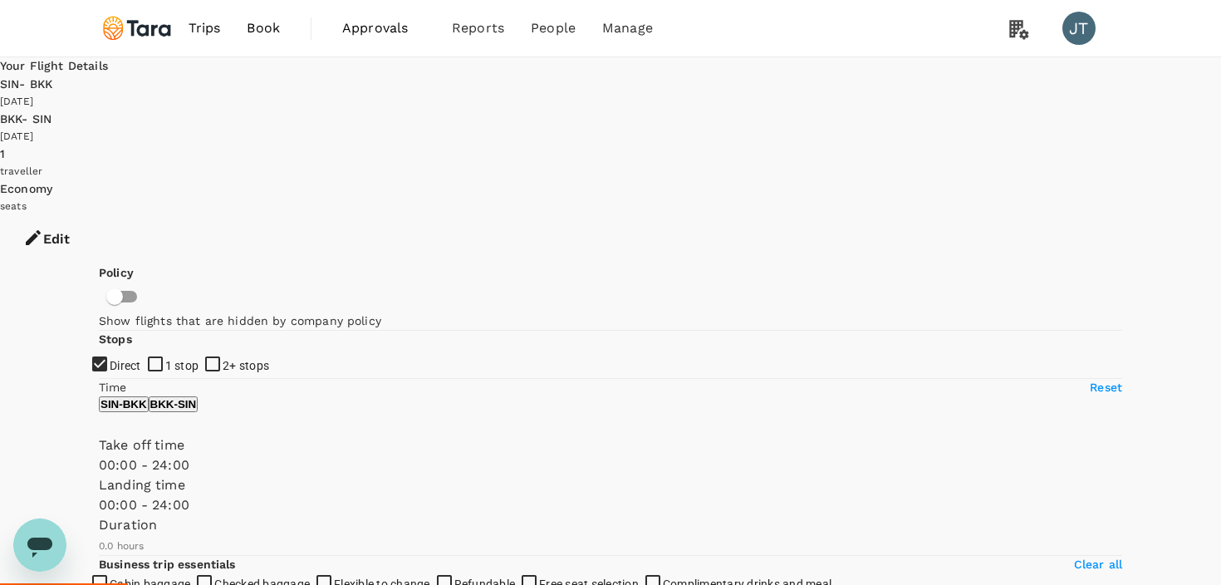
type input "850"
checkbox input "true"
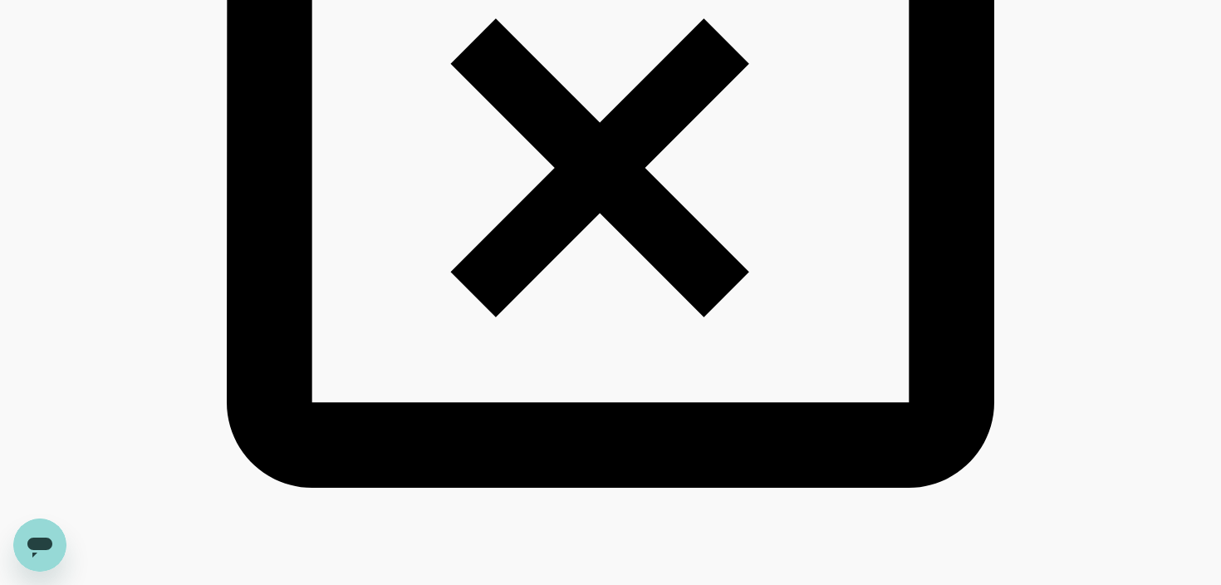
scroll to position [2694, 0]
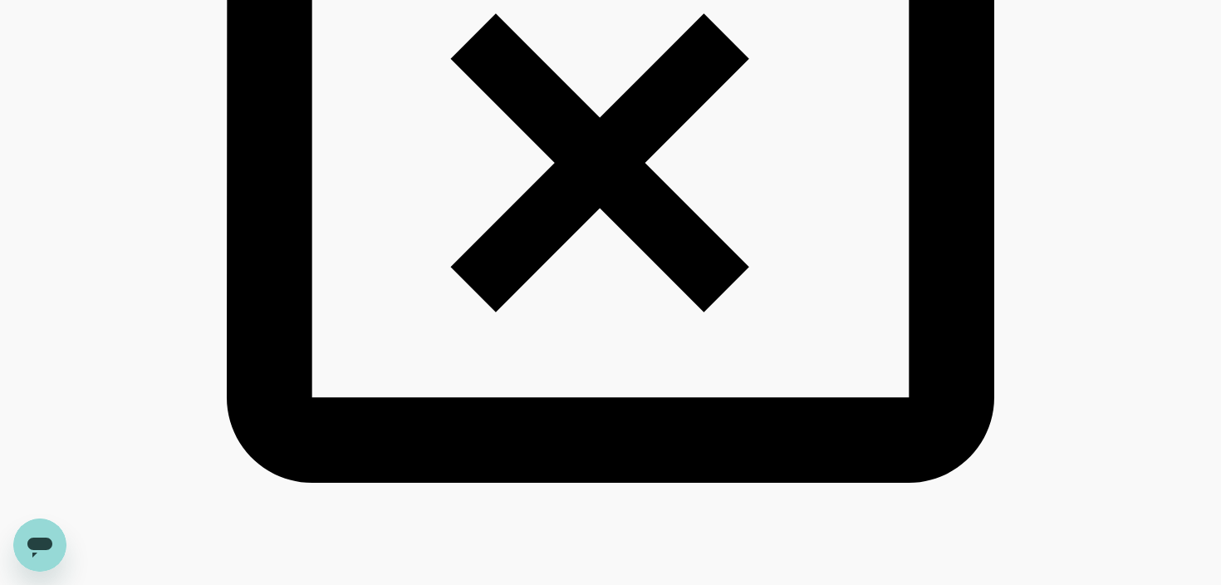
type textarea "x"
